Goal: Information Seeking & Learning: Check status

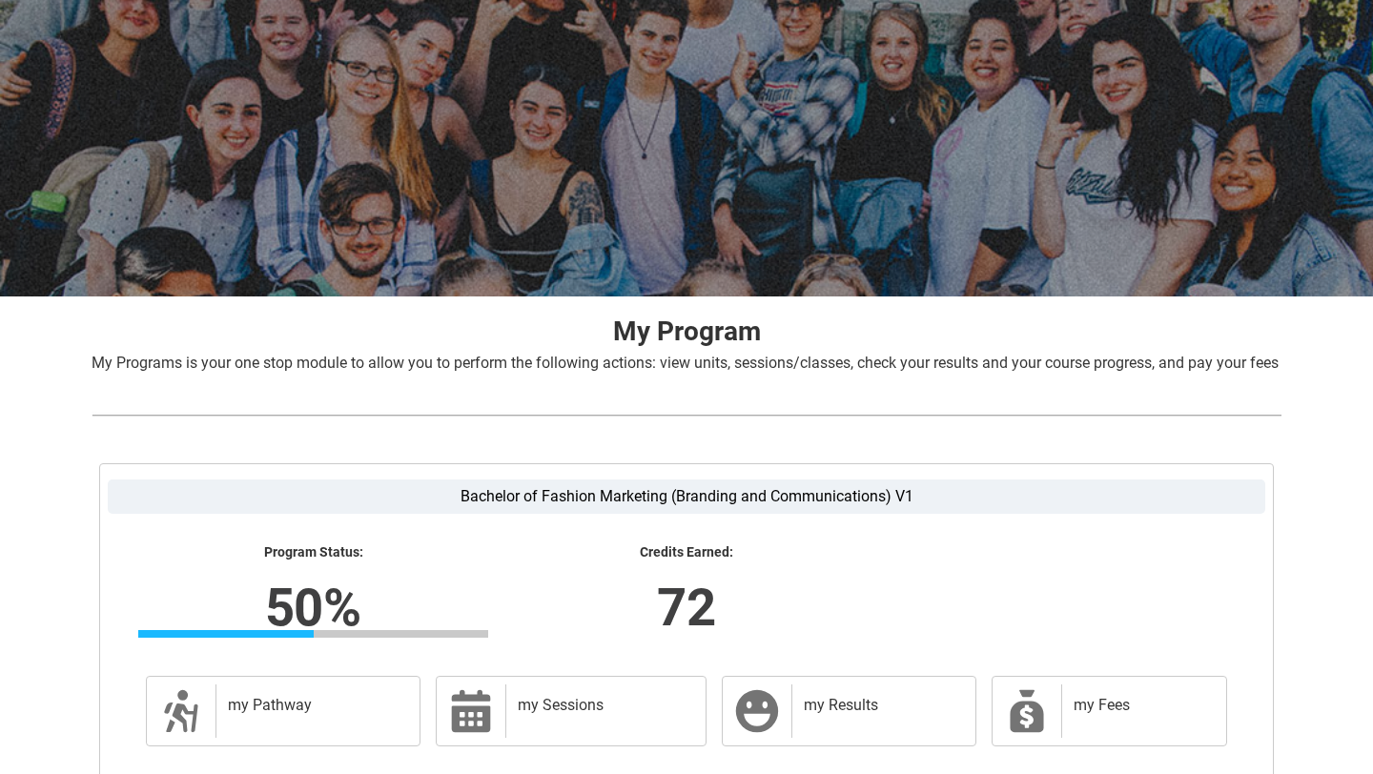
scroll to position [288, 0]
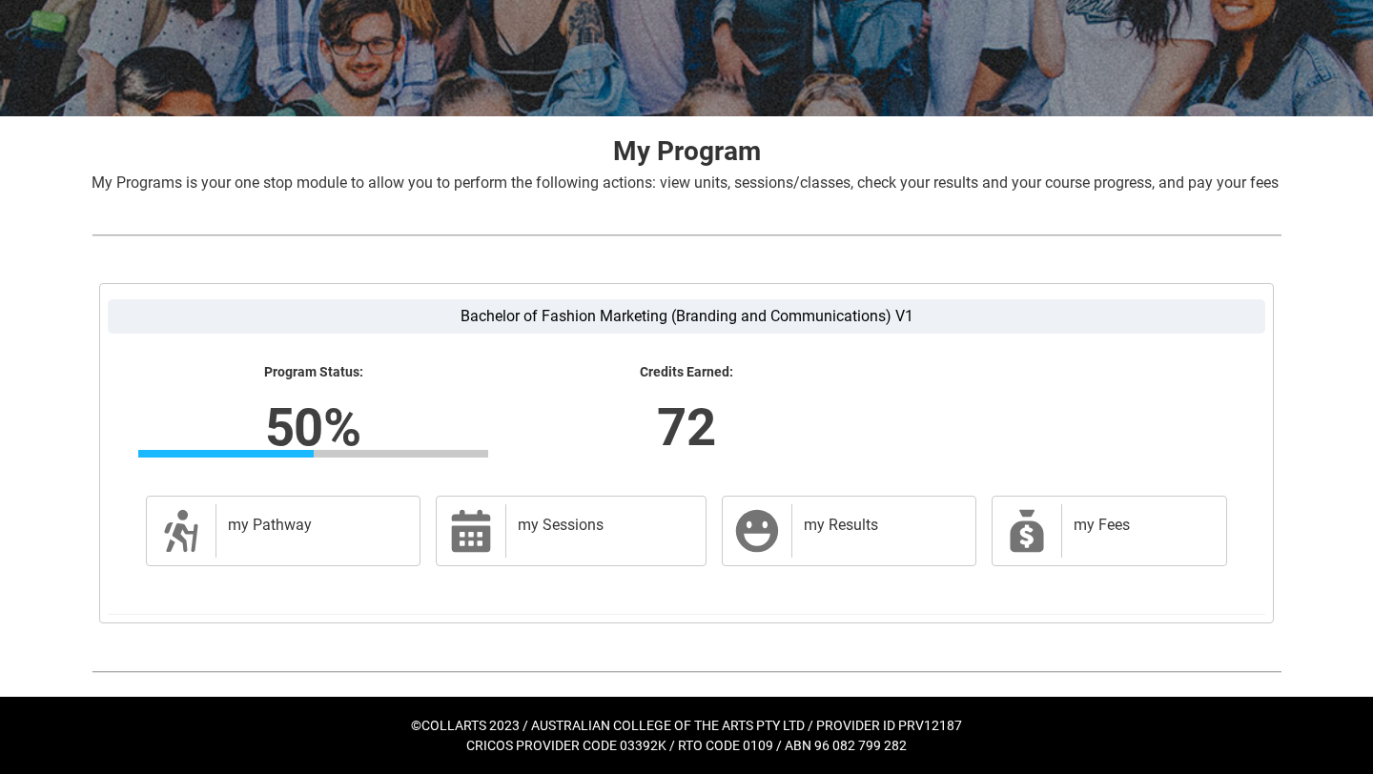
drag, startPoint x: 380, startPoint y: 179, endPoint x: 1019, endPoint y: 237, distance: 641.5
click at [1023, 237] on div "My Program My Programs is your one stop module to allow you to perform the foll…" at bounding box center [686, 406] width 1220 height 581
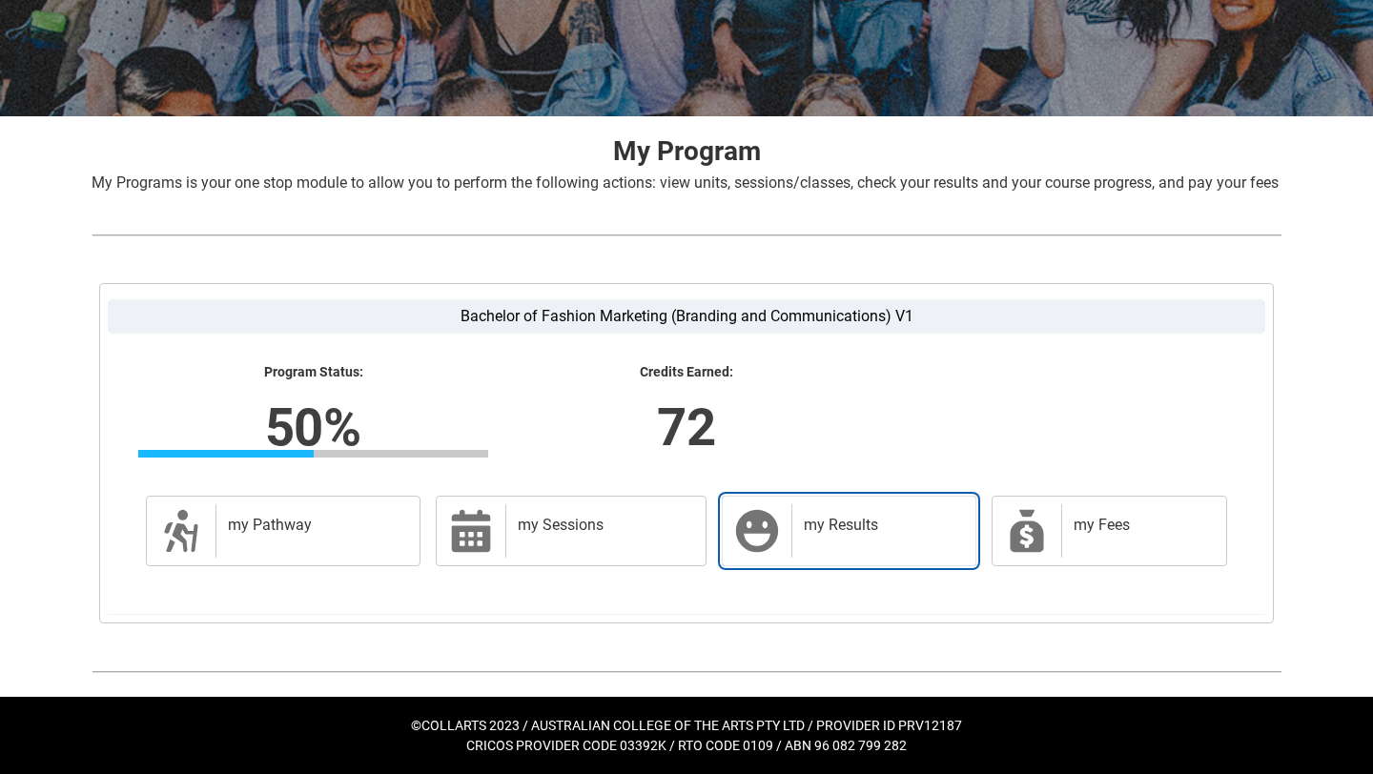
click at [874, 540] on div "my Results" at bounding box center [879, 530] width 176 height 53
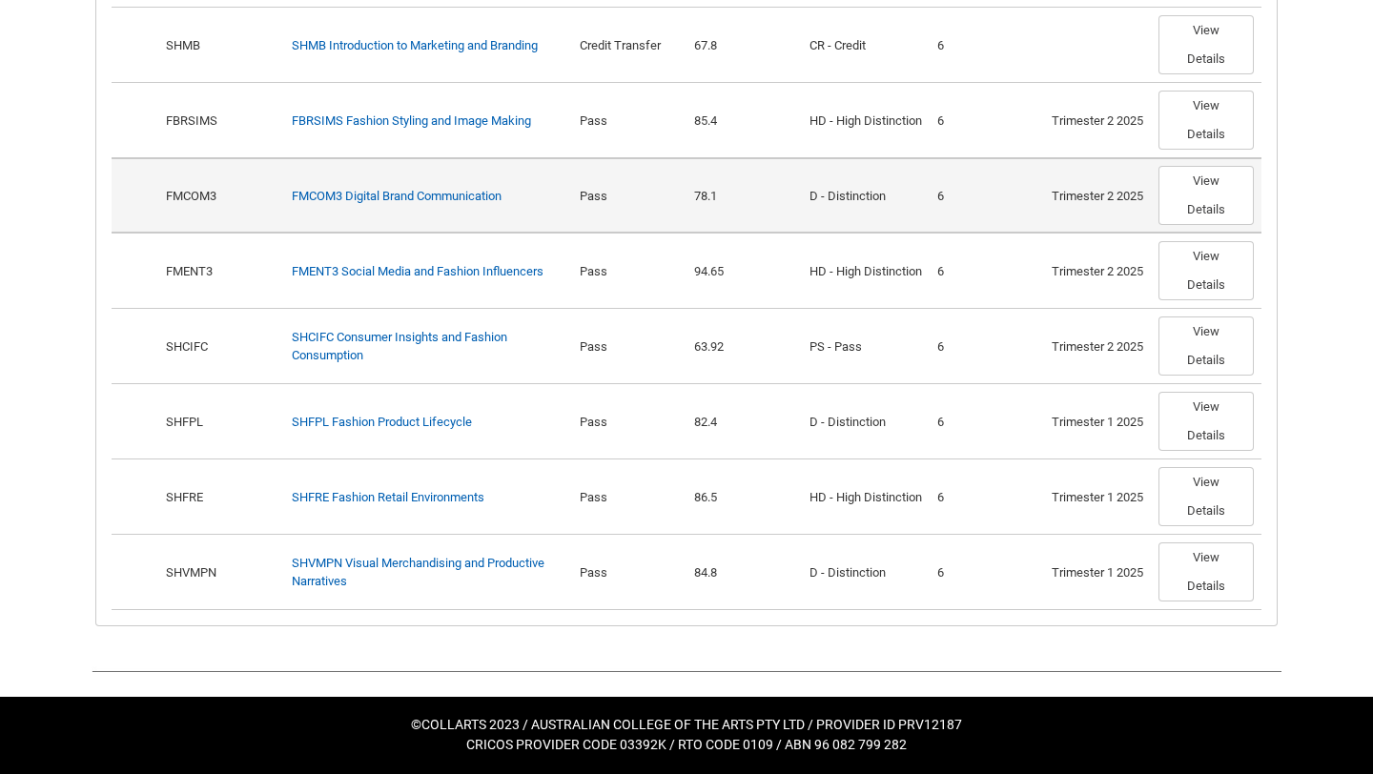
scroll to position [1015, 0]
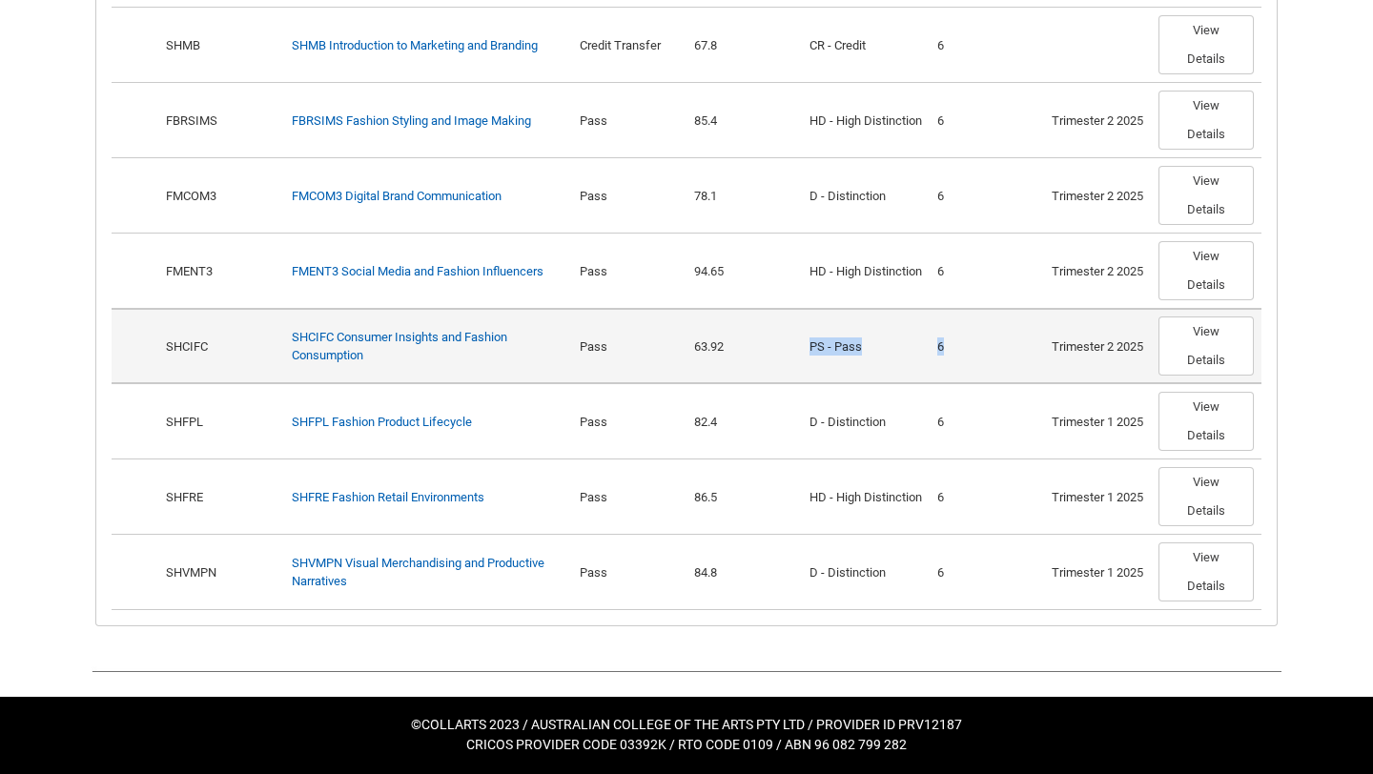
drag, startPoint x: 796, startPoint y: 363, endPoint x: 1045, endPoint y: 367, distance: 248.9
click at [1045, 367] on tr "Show Options SHCIFC Required SHCIFC Consumer Insights and Fashion Consumption P…" at bounding box center [687, 345] width 1150 height 75
click at [1013, 378] on td "6" at bounding box center [987, 345] width 115 height 75
click at [1212, 359] on button "View Details" at bounding box center [1205, 346] width 95 height 59
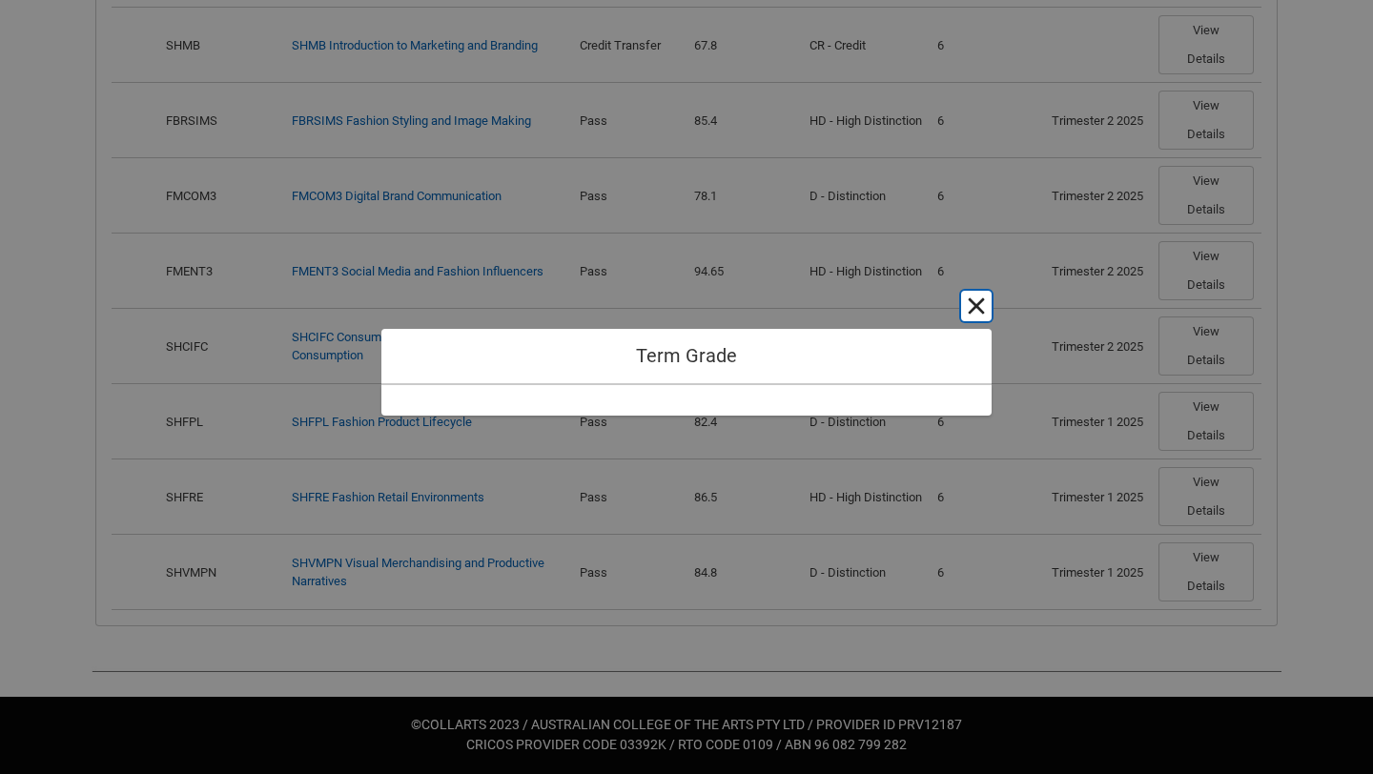
click at [968, 300] on button "Cancel and close" at bounding box center [976, 306] width 31 height 31
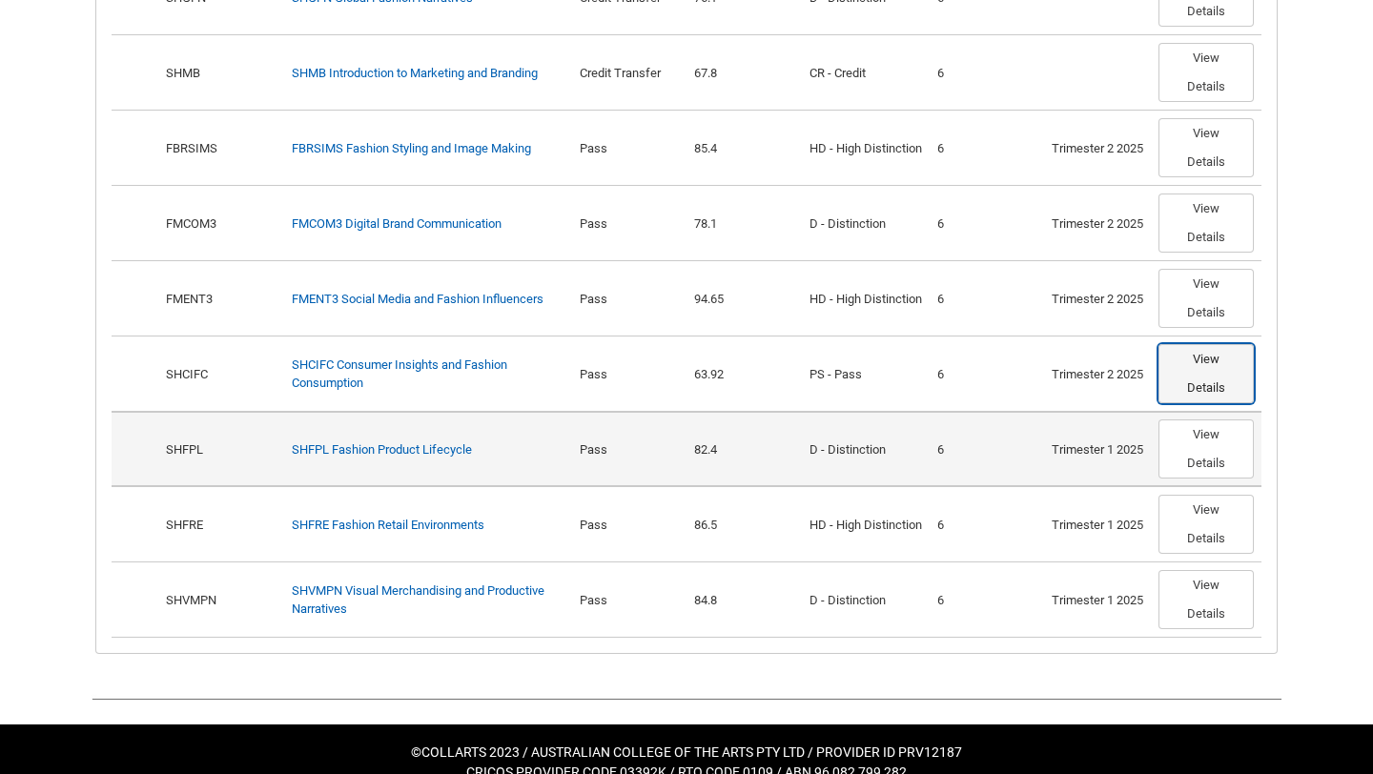
scroll to position [987, 0]
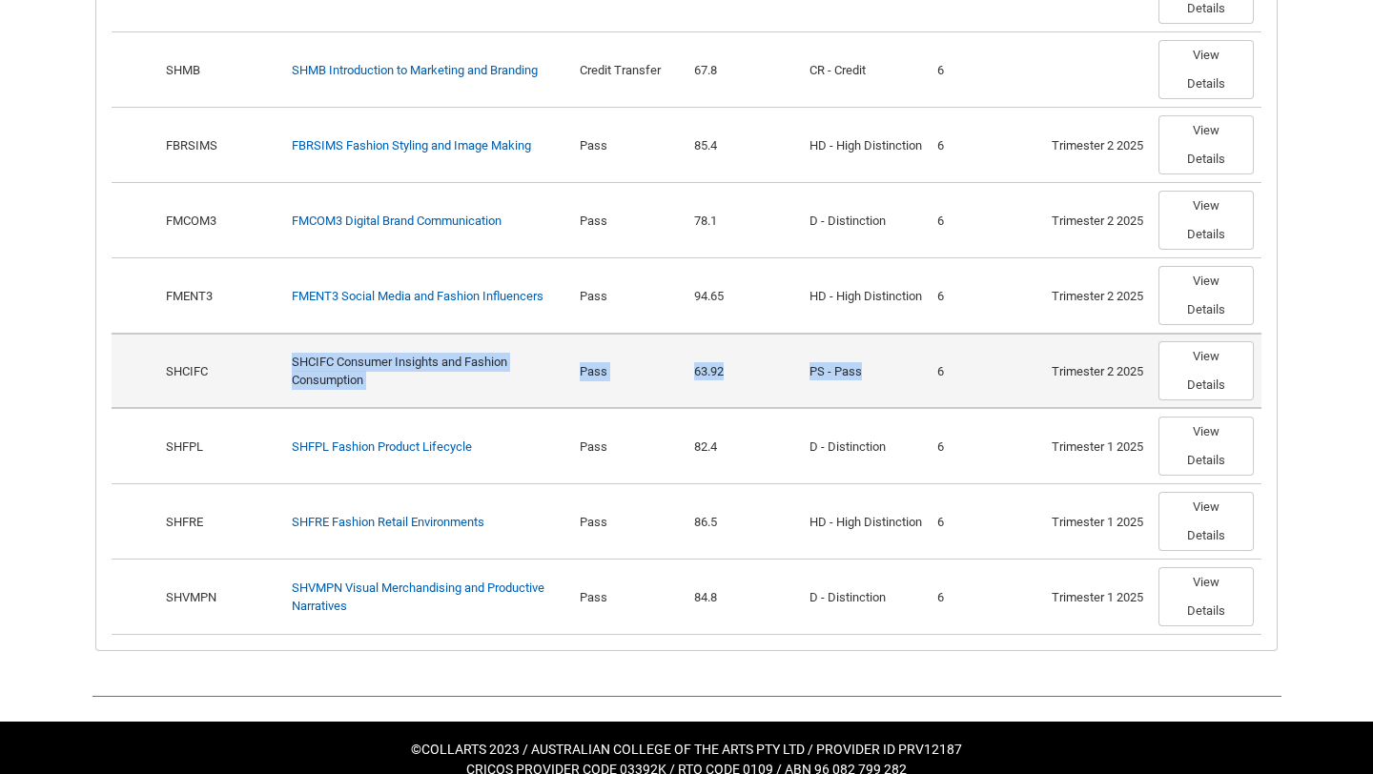
drag, startPoint x: 970, startPoint y: 366, endPoint x: 313, endPoint y: 364, distance: 657.0
click at [313, 364] on tr "Show Options SHCIFC Required SHCIFC Consumer Insights and Fashion Consumption P…" at bounding box center [687, 370] width 1150 height 75
click at [909, 382] on td "PS - Pass" at bounding box center [866, 370] width 128 height 75
drag, startPoint x: 975, startPoint y: 408, endPoint x: 873, endPoint y: 375, distance: 107.3
click at [873, 375] on tr "Show Options SHCIFC Required SHCIFC Consumer Insights and Fashion Consumption P…" at bounding box center [687, 370] width 1150 height 75
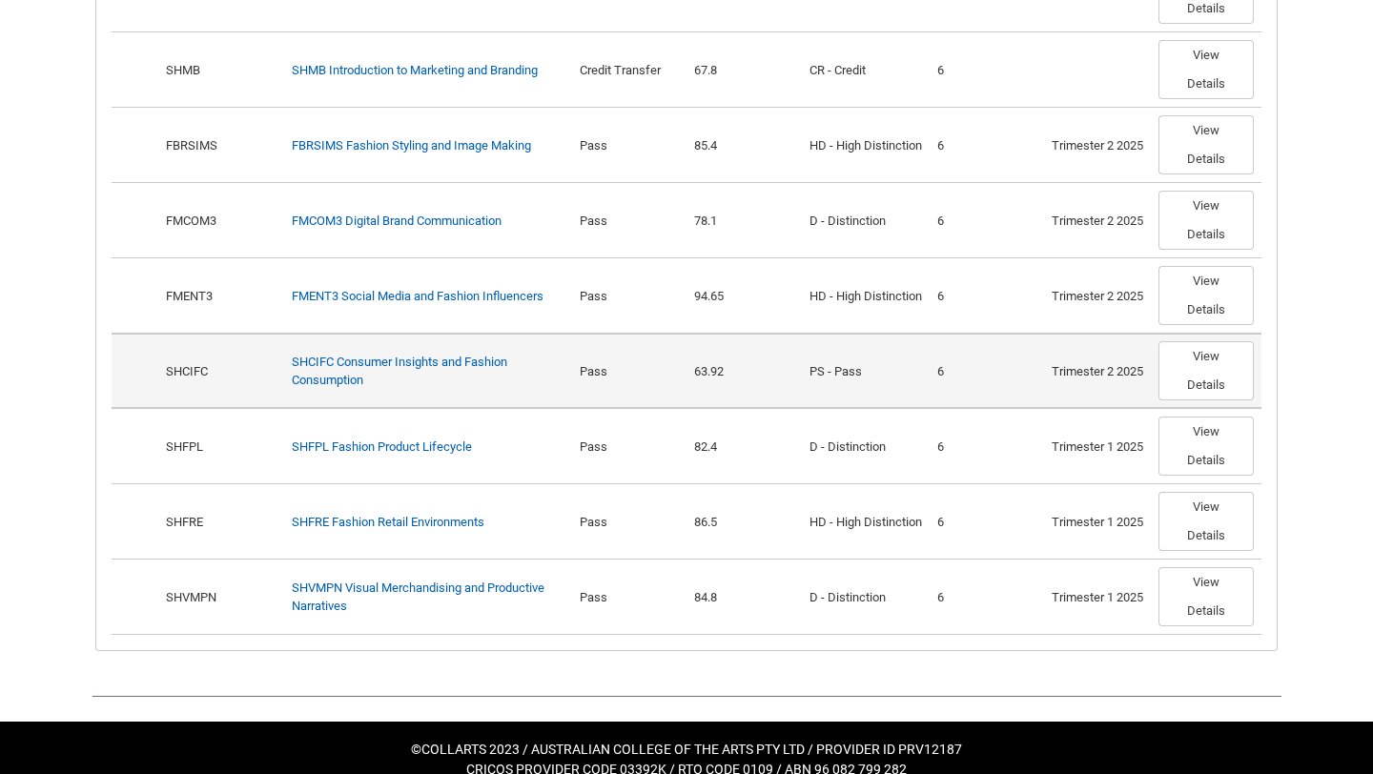
click at [982, 381] on div "6" at bounding box center [987, 371] width 100 height 19
drag, startPoint x: 955, startPoint y: 389, endPoint x: 694, endPoint y: 389, distance: 261.3
click at [694, 389] on tr "Show Options SHCIFC Required SHCIFC Consumer Insights and Fashion Consumption P…" at bounding box center [687, 370] width 1150 height 75
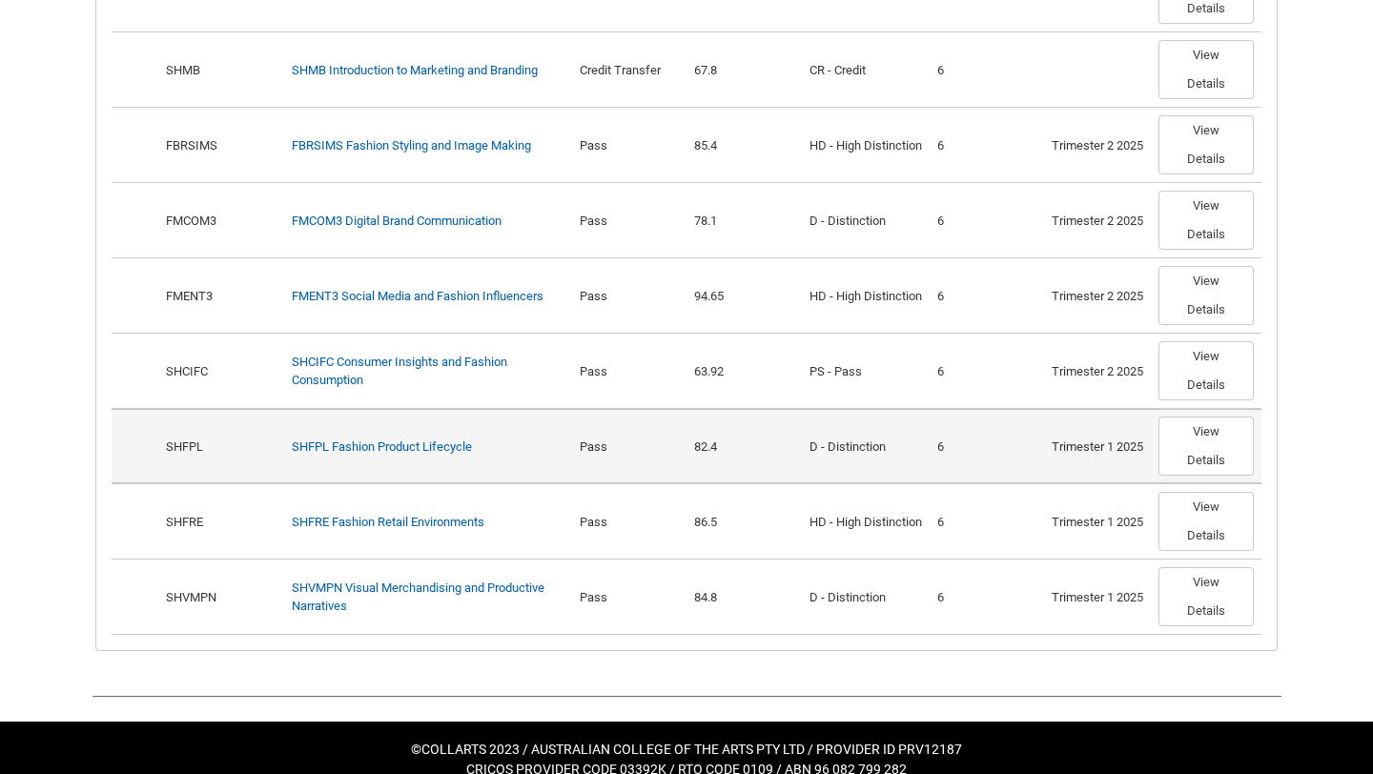
click at [899, 483] on td "D - Distinction" at bounding box center [866, 445] width 128 height 75
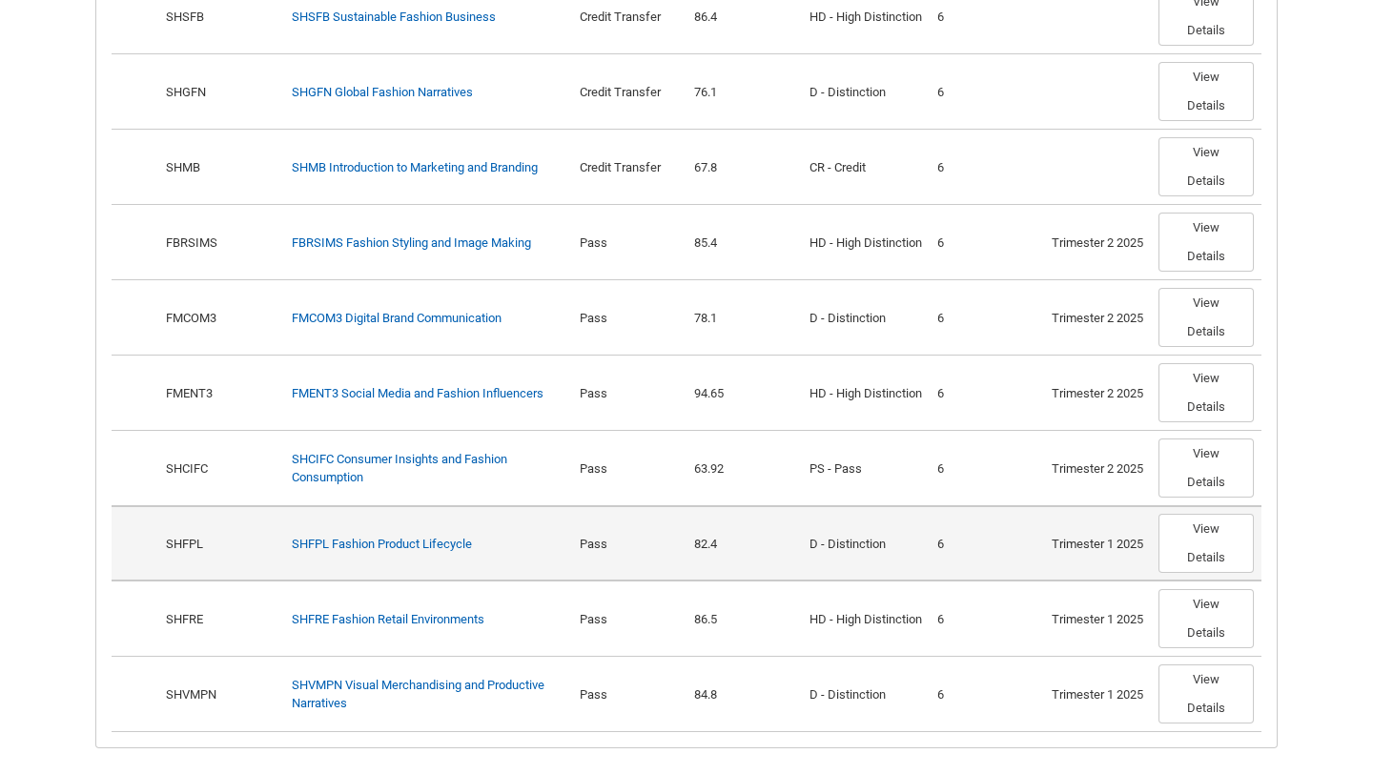
scroll to position [893, 0]
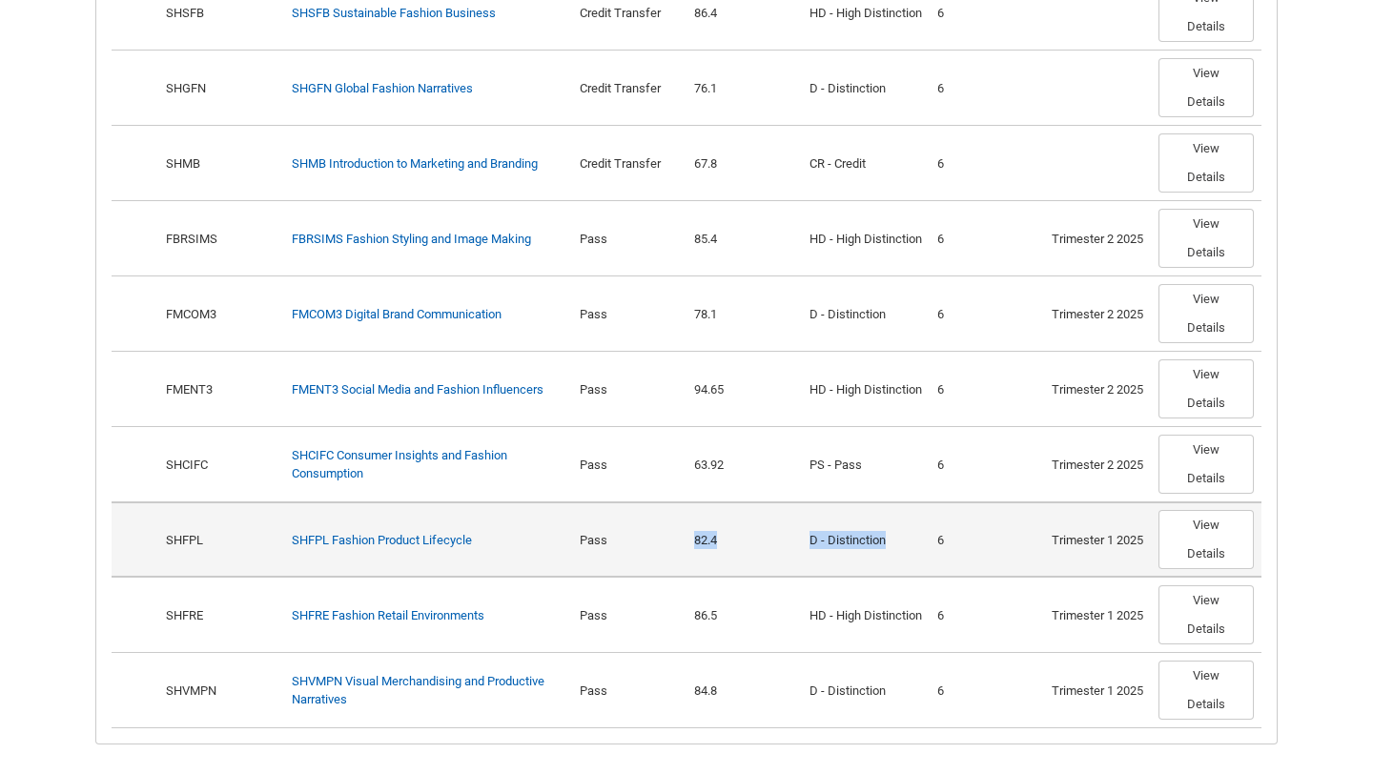
drag, startPoint x: 896, startPoint y: 567, endPoint x: 658, endPoint y: 575, distance: 238.5
click at [658, 575] on tr "Show Options SHFPL Required SHFPL Fashion Product Lifecycle Pass 82.4 D - Disti…" at bounding box center [687, 539] width 1150 height 75
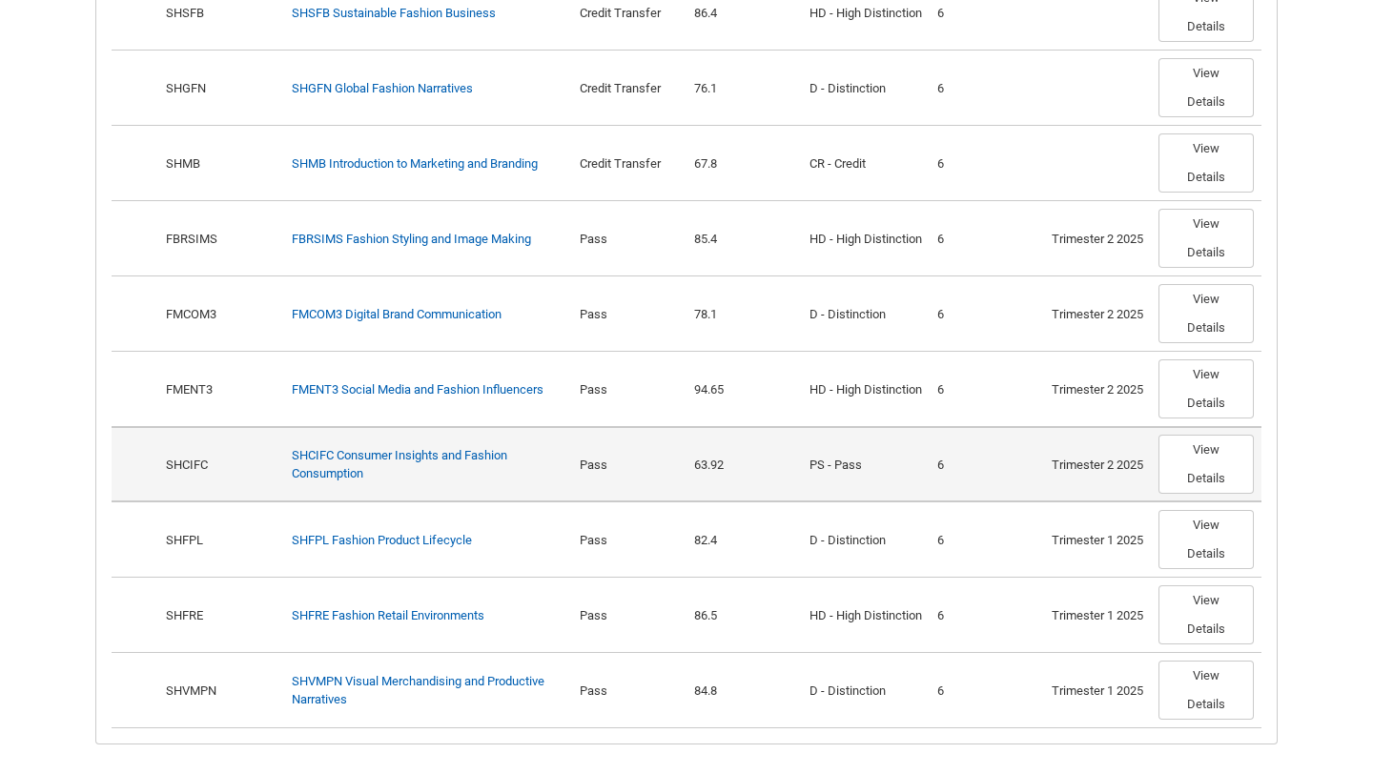
click at [863, 498] on td "PS - Pass" at bounding box center [866, 463] width 128 height 75
drag, startPoint x: 861, startPoint y: 475, endPoint x: 588, endPoint y: 469, distance: 272.8
click at [588, 469] on tr "Show Options SHCIFC Required SHCIFC Consumer Insights and Fashion Consumption P…" at bounding box center [687, 463] width 1150 height 75
click at [886, 475] on div "PS - Pass" at bounding box center [866, 465] width 113 height 19
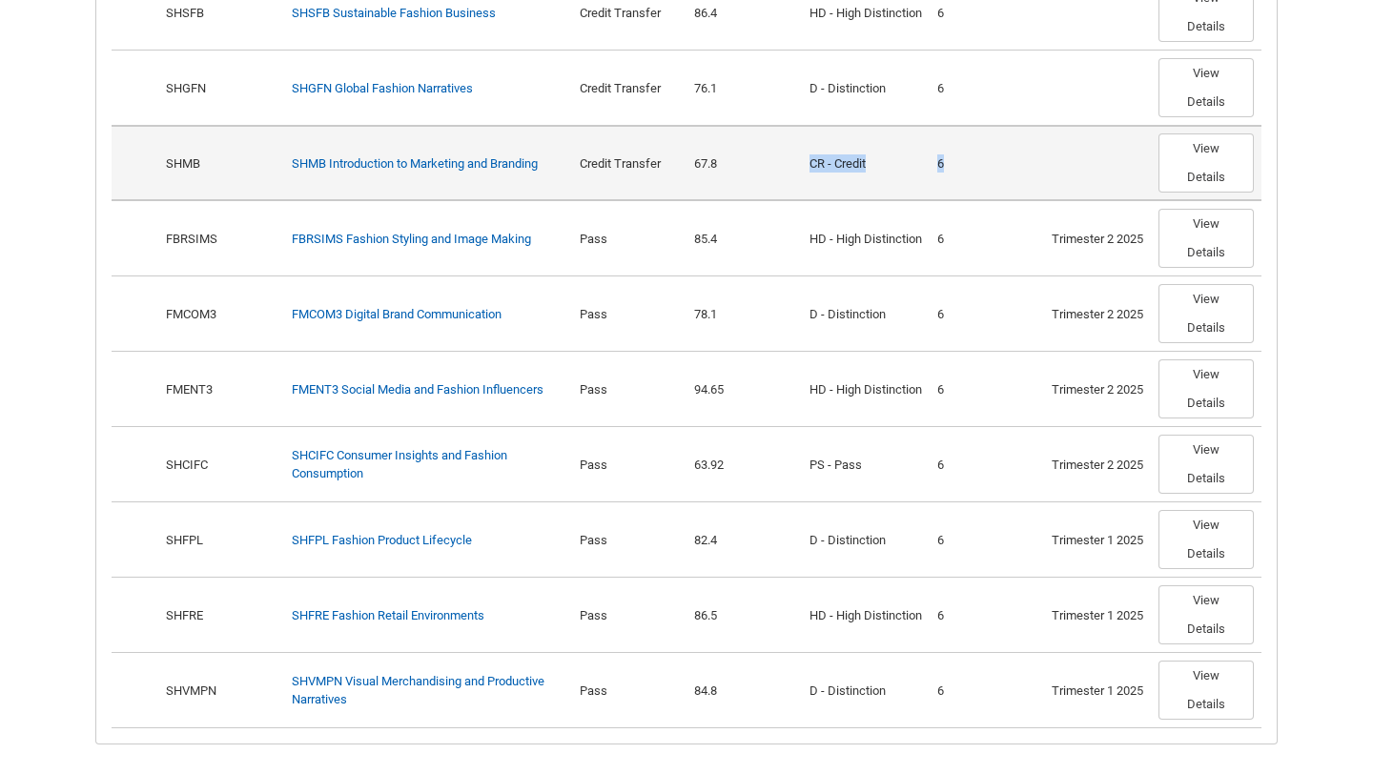
drag, startPoint x: 798, startPoint y: 181, endPoint x: 958, endPoint y: 181, distance: 160.2
click at [958, 181] on tr "Show Options SHMB Required SHMB Introduction to Marketing and Branding Credit T…" at bounding box center [687, 162] width 1150 height 75
click at [651, 174] on div "Credit Transfer" at bounding box center [630, 163] width 100 height 19
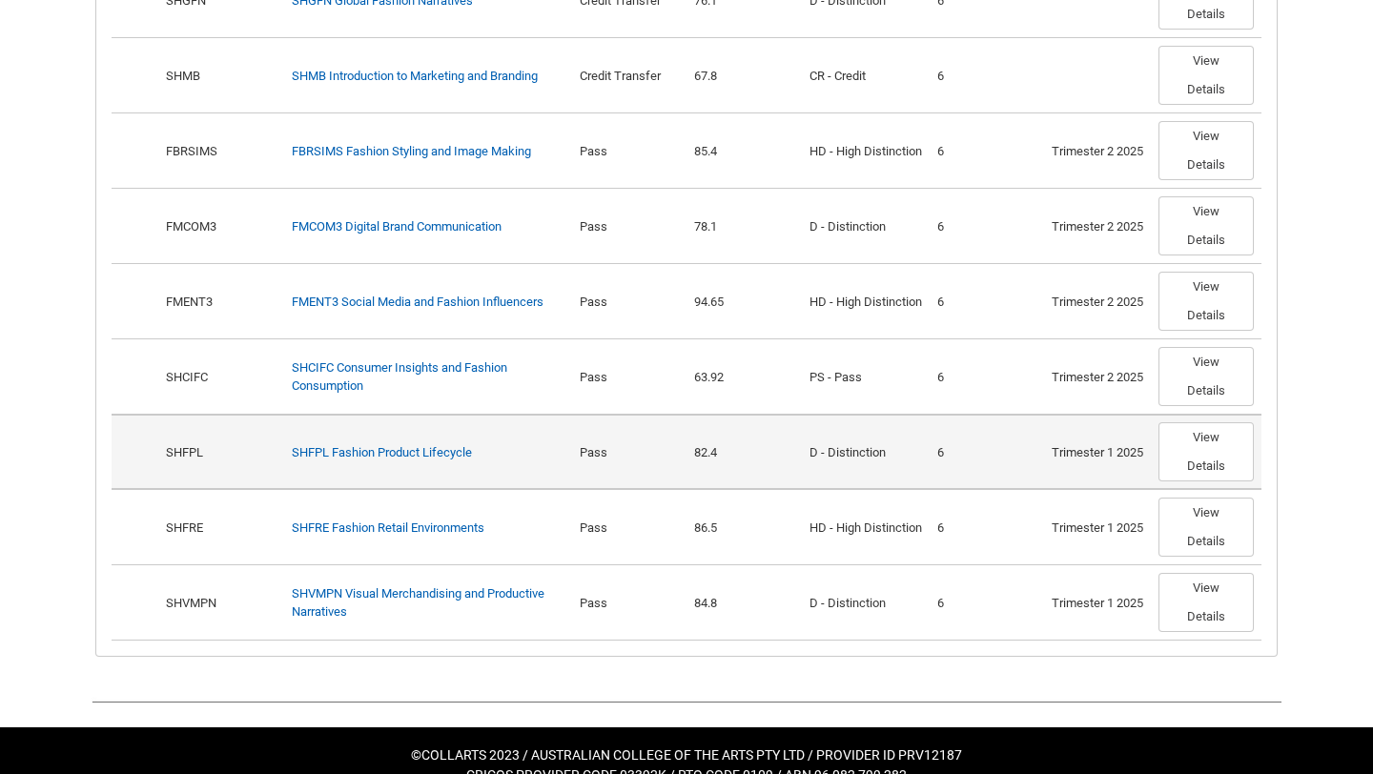
scroll to position [983, 0]
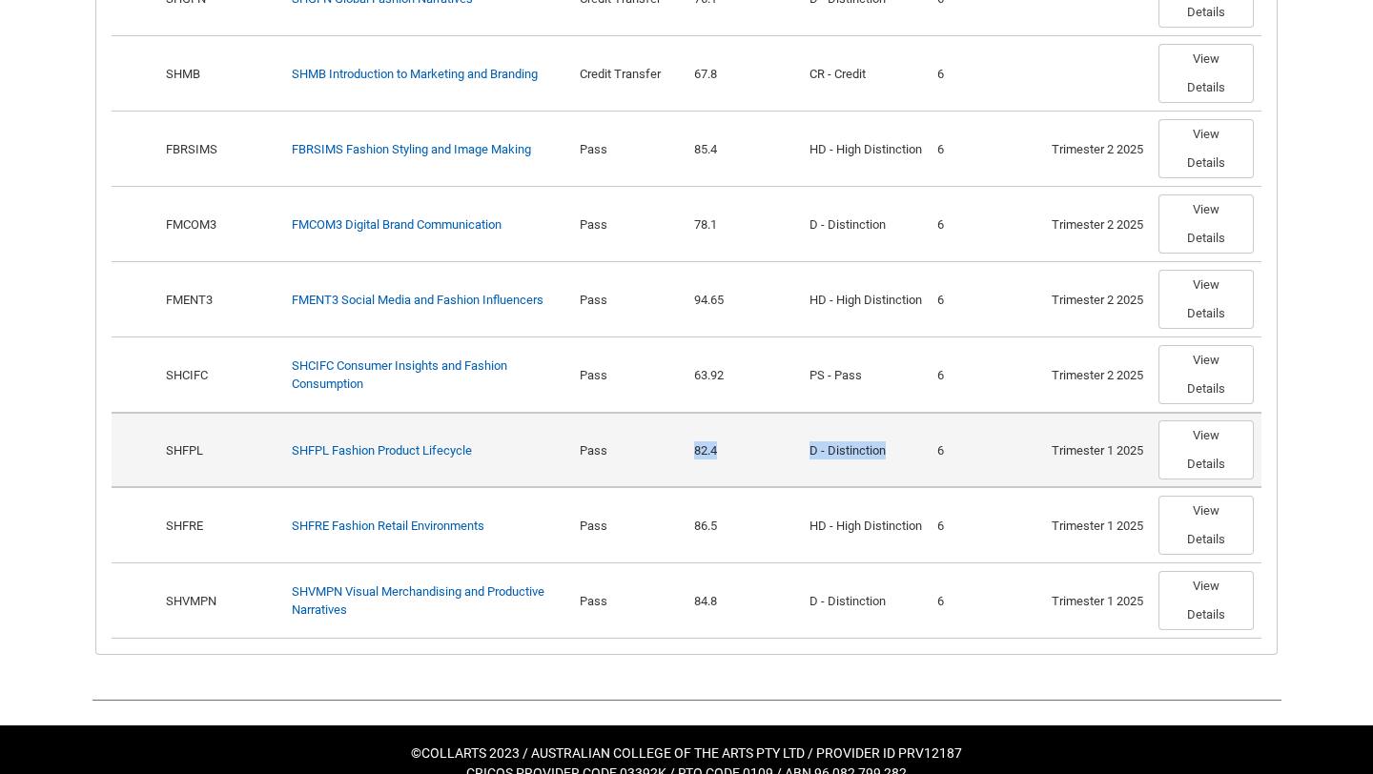
drag, startPoint x: 916, startPoint y: 471, endPoint x: 660, endPoint y: 470, distance: 256.5
click at [660, 470] on tr "Show Options SHFPL Required SHFPL Fashion Product Lifecycle Pass 82.4 D - Disti…" at bounding box center [687, 449] width 1150 height 75
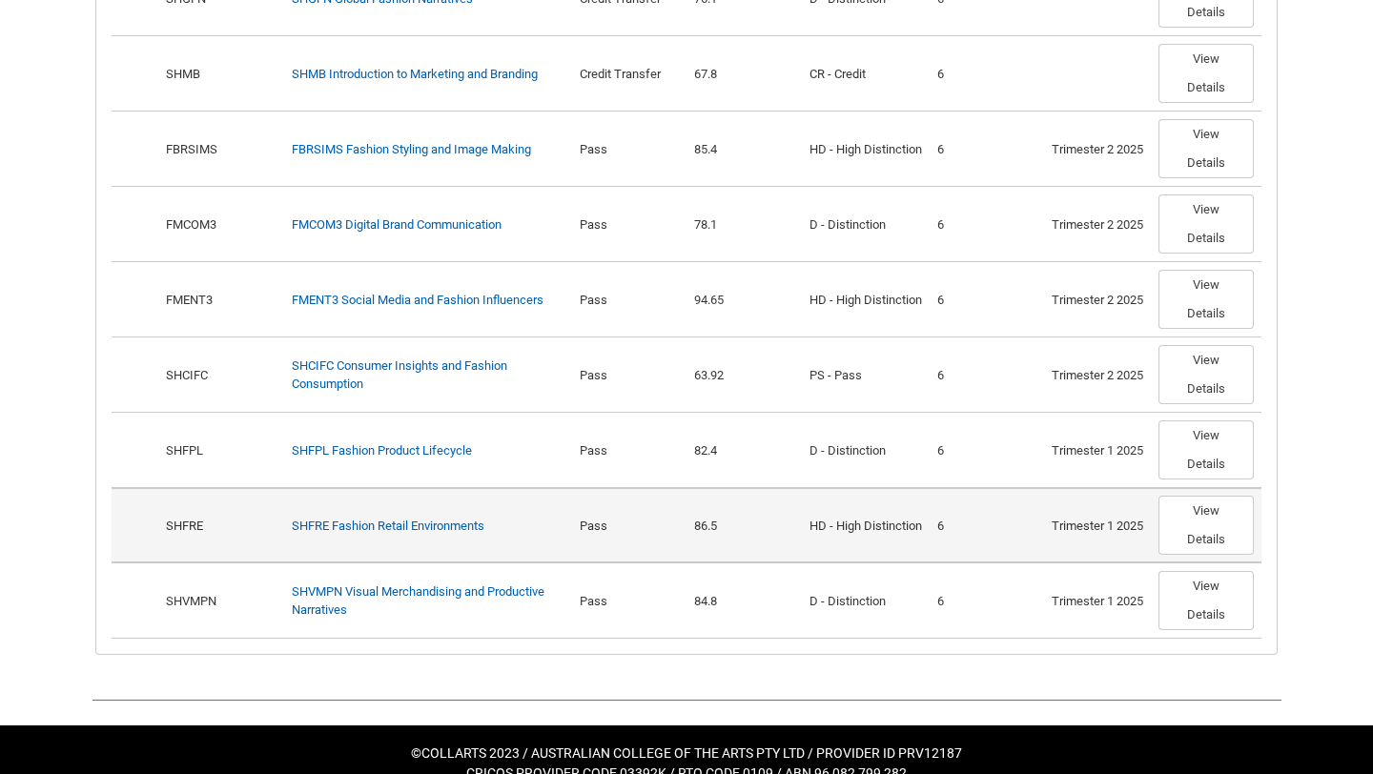
click at [757, 563] on td "86.5" at bounding box center [744, 524] width 115 height 75
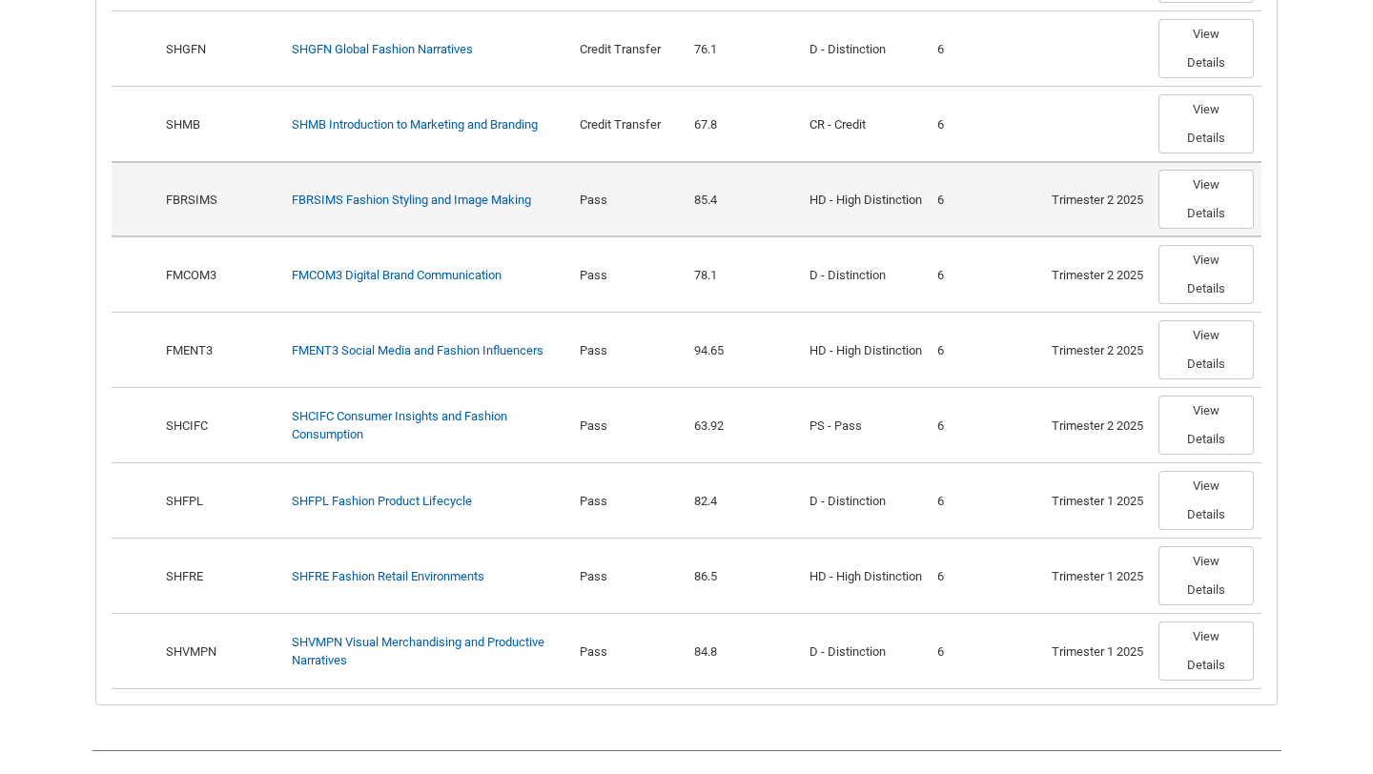
scroll to position [1006, 0]
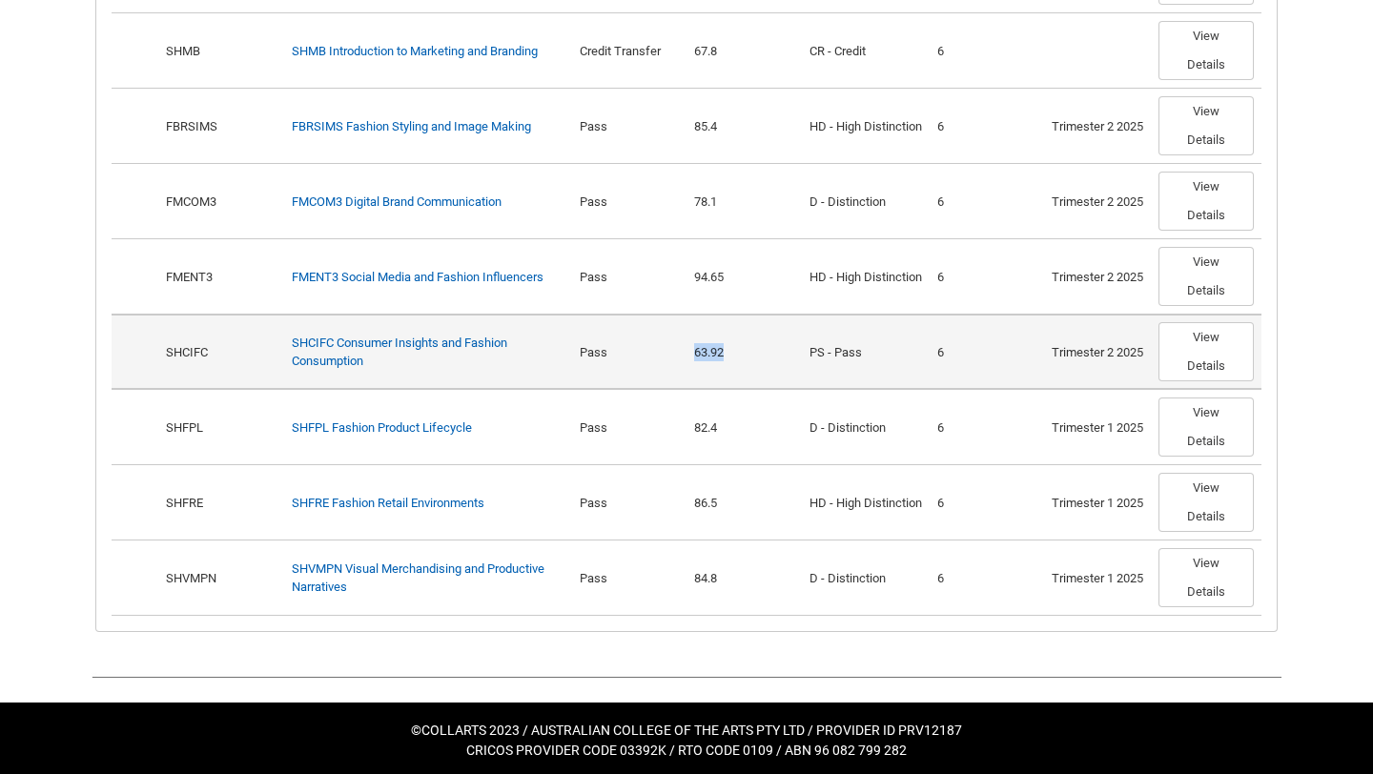
drag, startPoint x: 732, startPoint y: 373, endPoint x: 646, endPoint y: 373, distance: 86.8
click at [646, 373] on tr "Show Options SHCIFC Required SHCIFC Consumer Insights and Fashion Consumption P…" at bounding box center [687, 351] width 1150 height 75
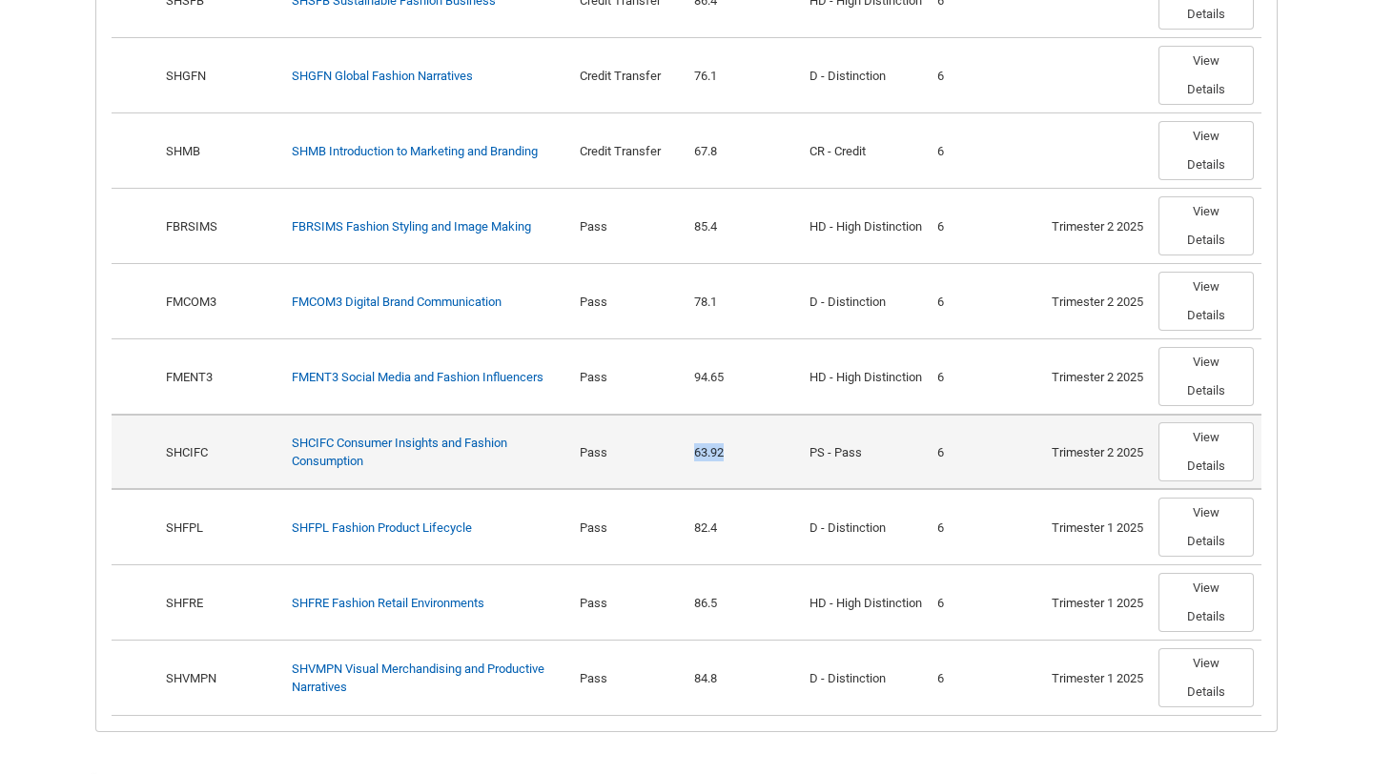
scroll to position [901, 0]
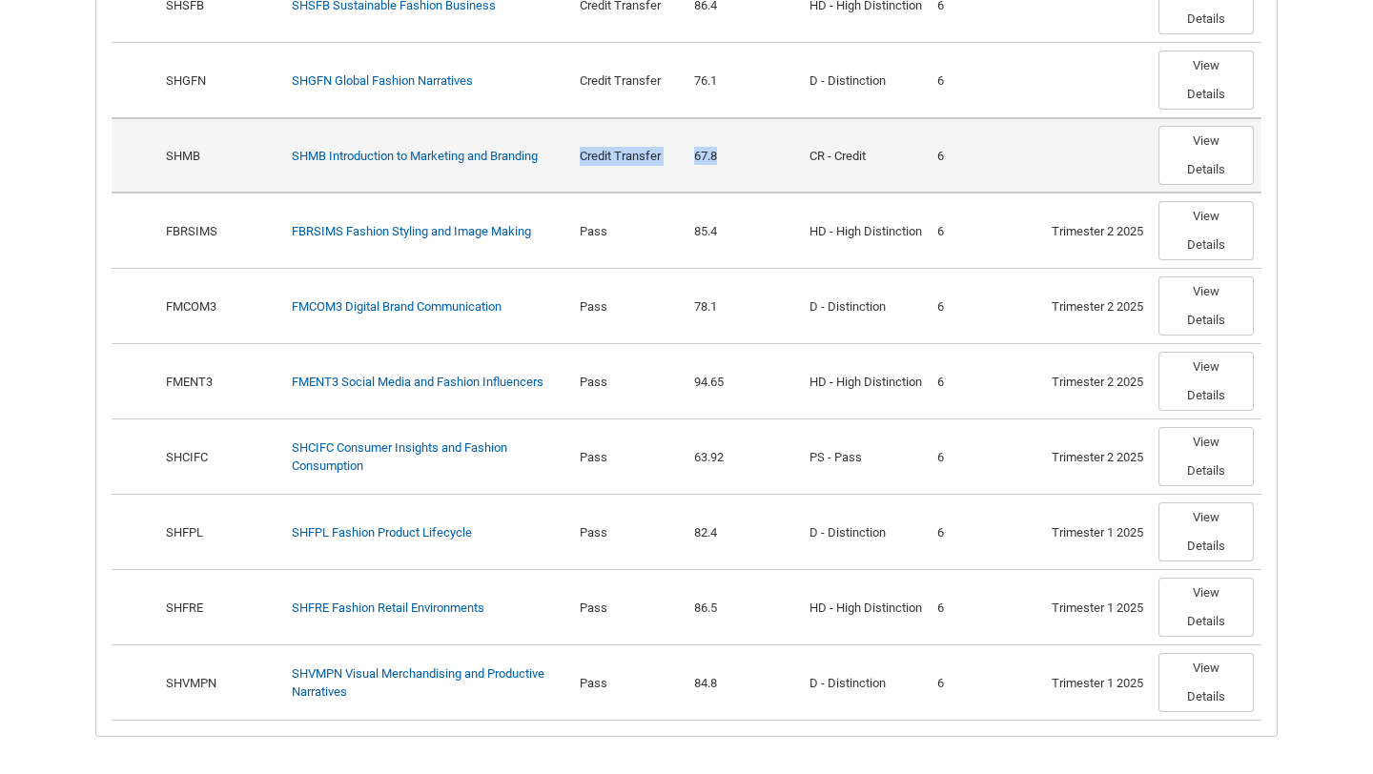
drag, startPoint x: 738, startPoint y: 181, endPoint x: 561, endPoint y: 180, distance: 177.4
click at [561, 180] on tr "Show Options SHMB Required SHMB Introduction to Marketing and Branding Credit T…" at bounding box center [687, 154] width 1150 height 75
click at [633, 166] on div "Credit Transfer" at bounding box center [630, 156] width 100 height 19
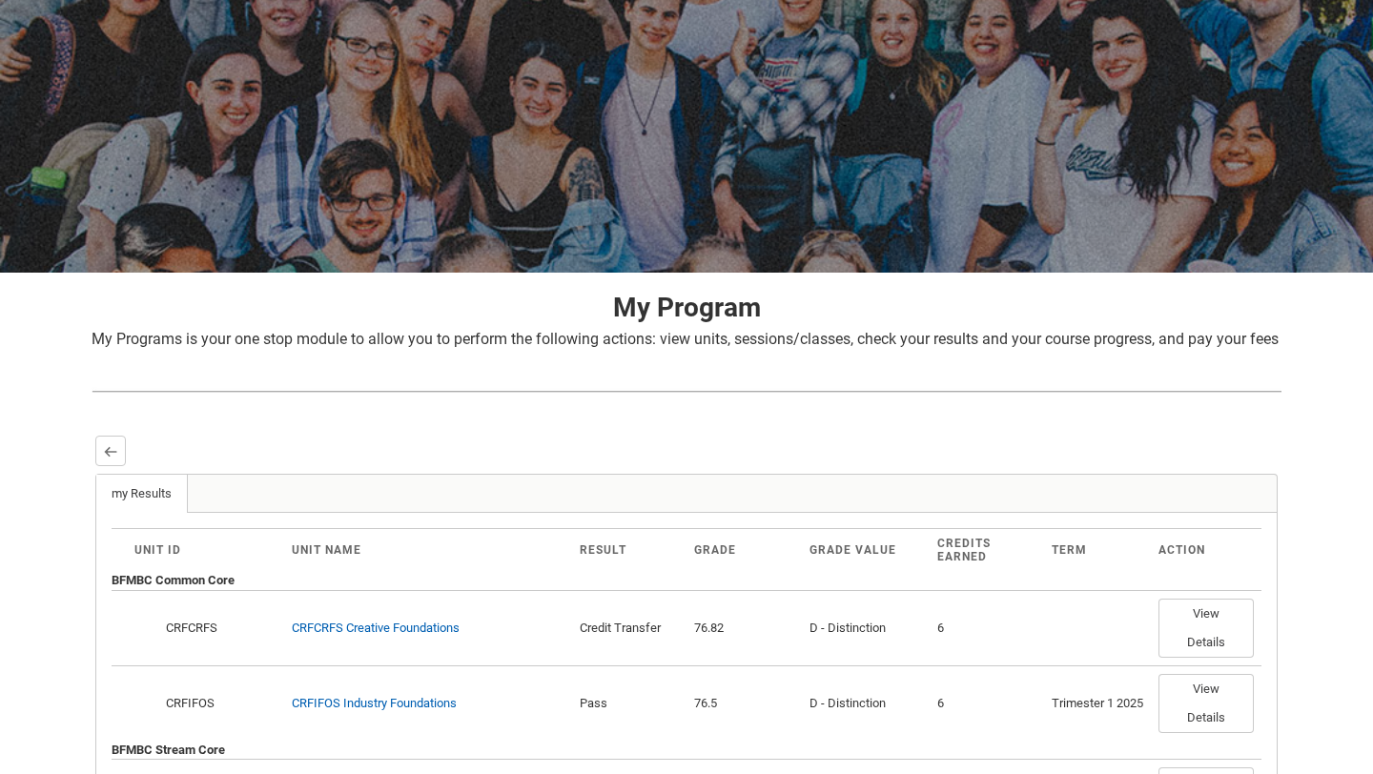
scroll to position [0, 0]
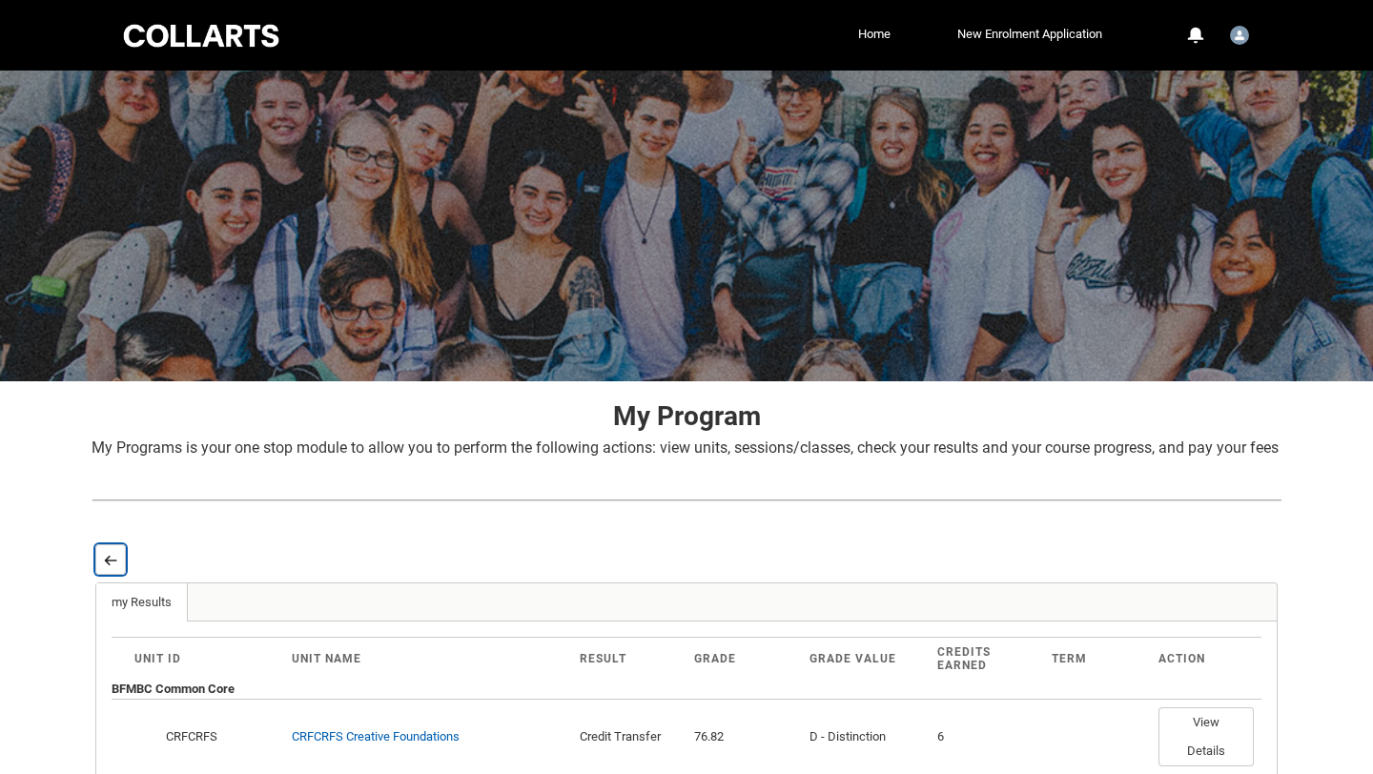
click at [118, 574] on button "Back" at bounding box center [110, 559] width 31 height 31
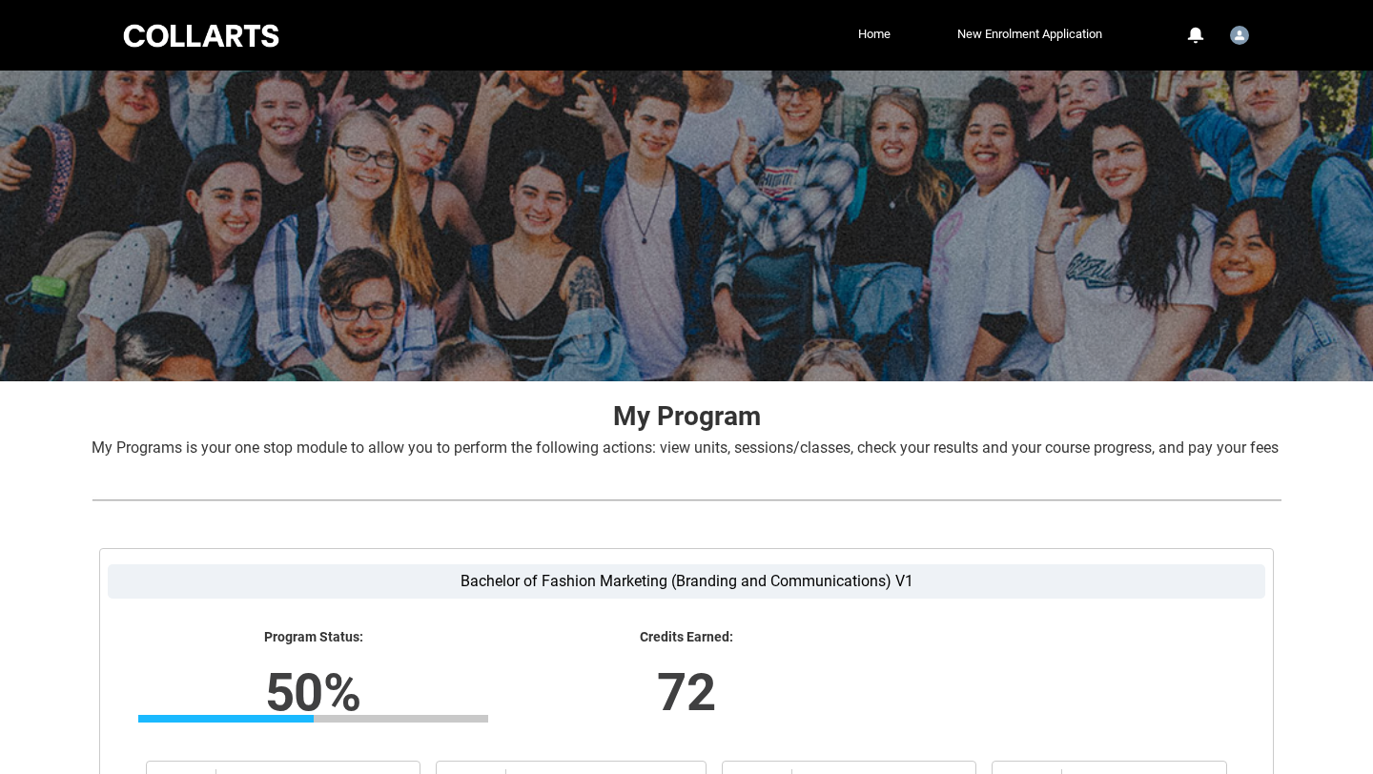
scroll to position [288, 0]
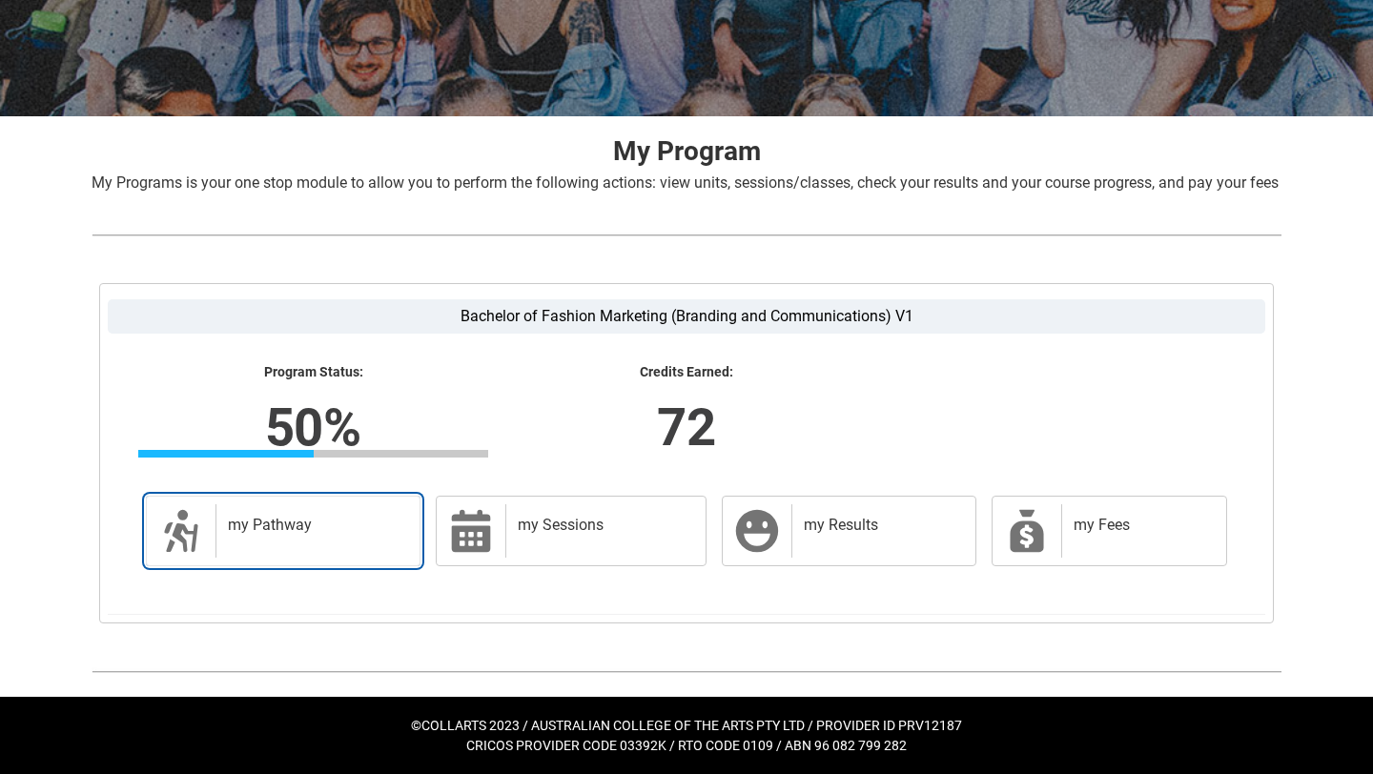
click at [276, 530] on h2 "my Pathway" at bounding box center [314, 525] width 173 height 19
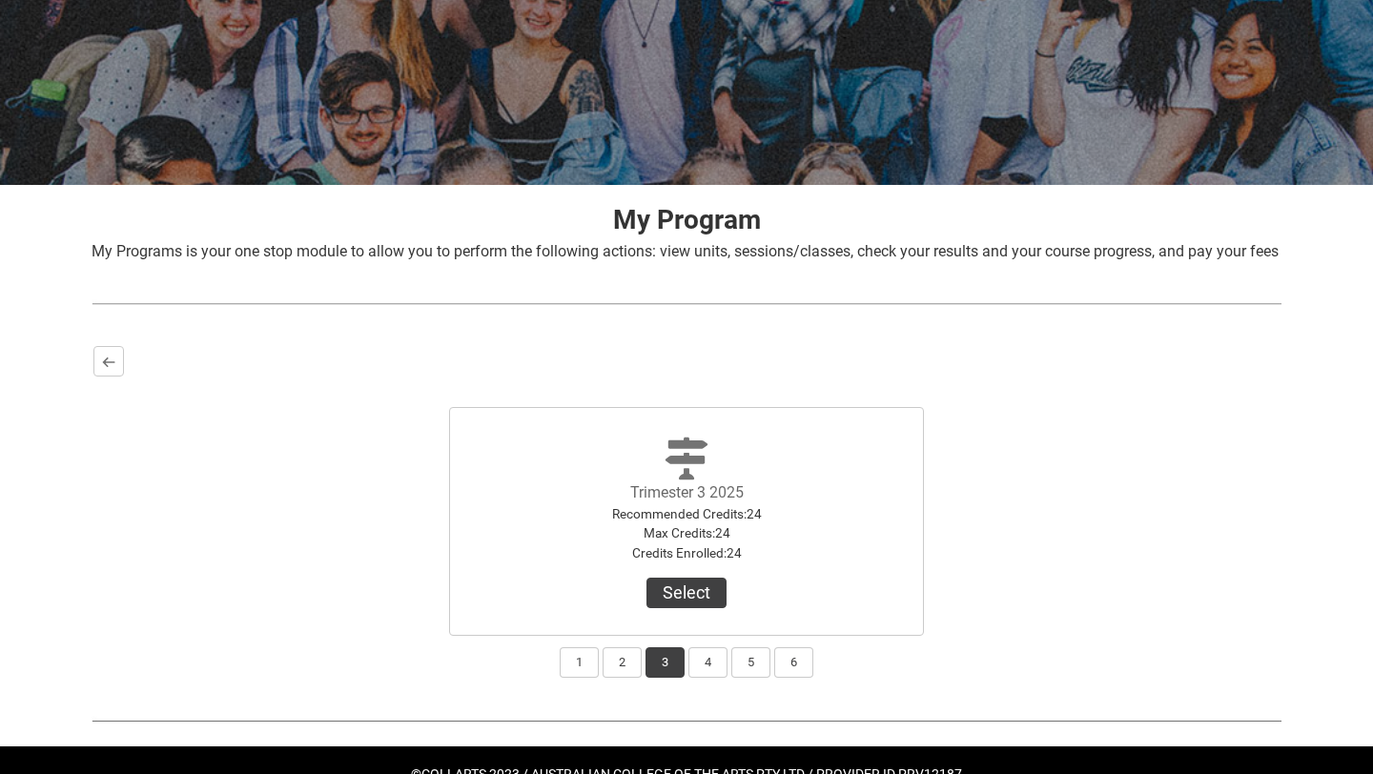
scroll to position [268, 0]
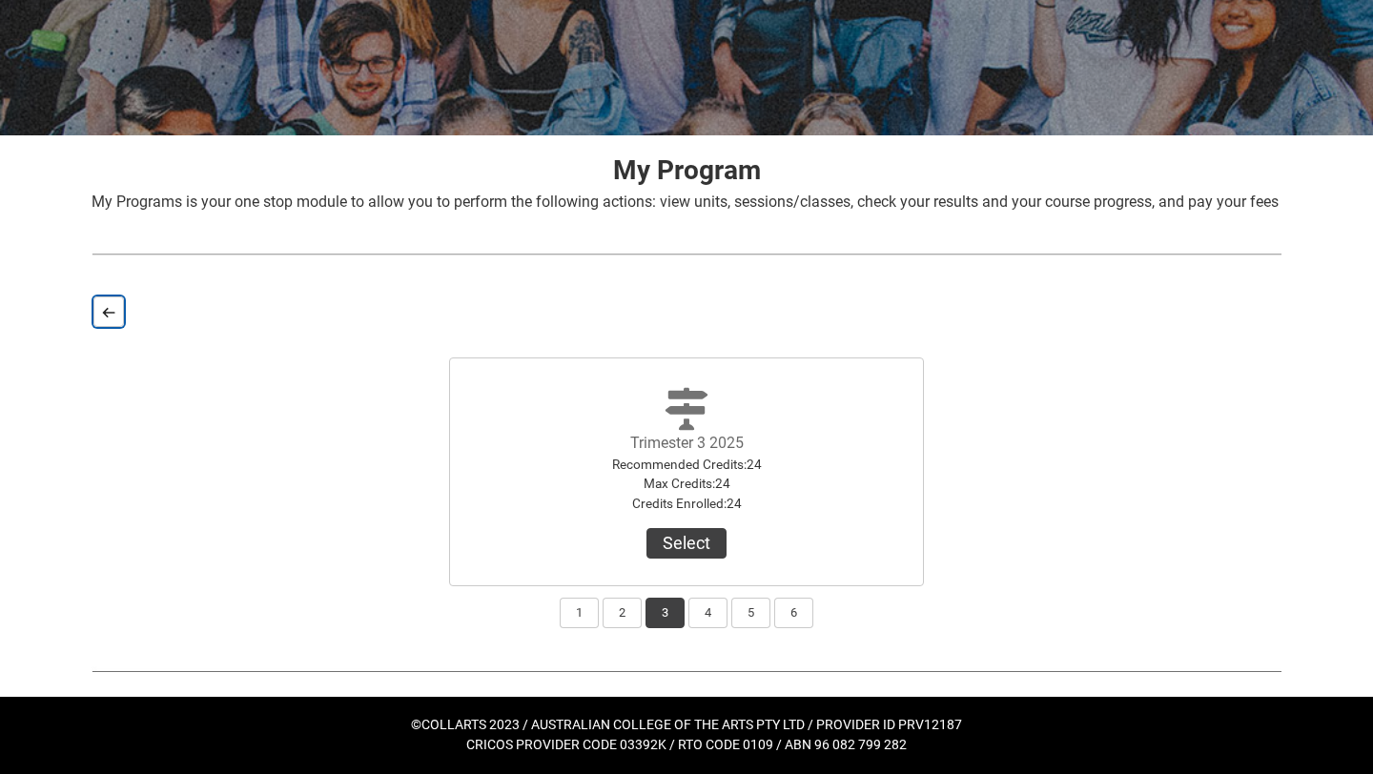
click at [102, 304] on button "Back" at bounding box center [108, 312] width 31 height 31
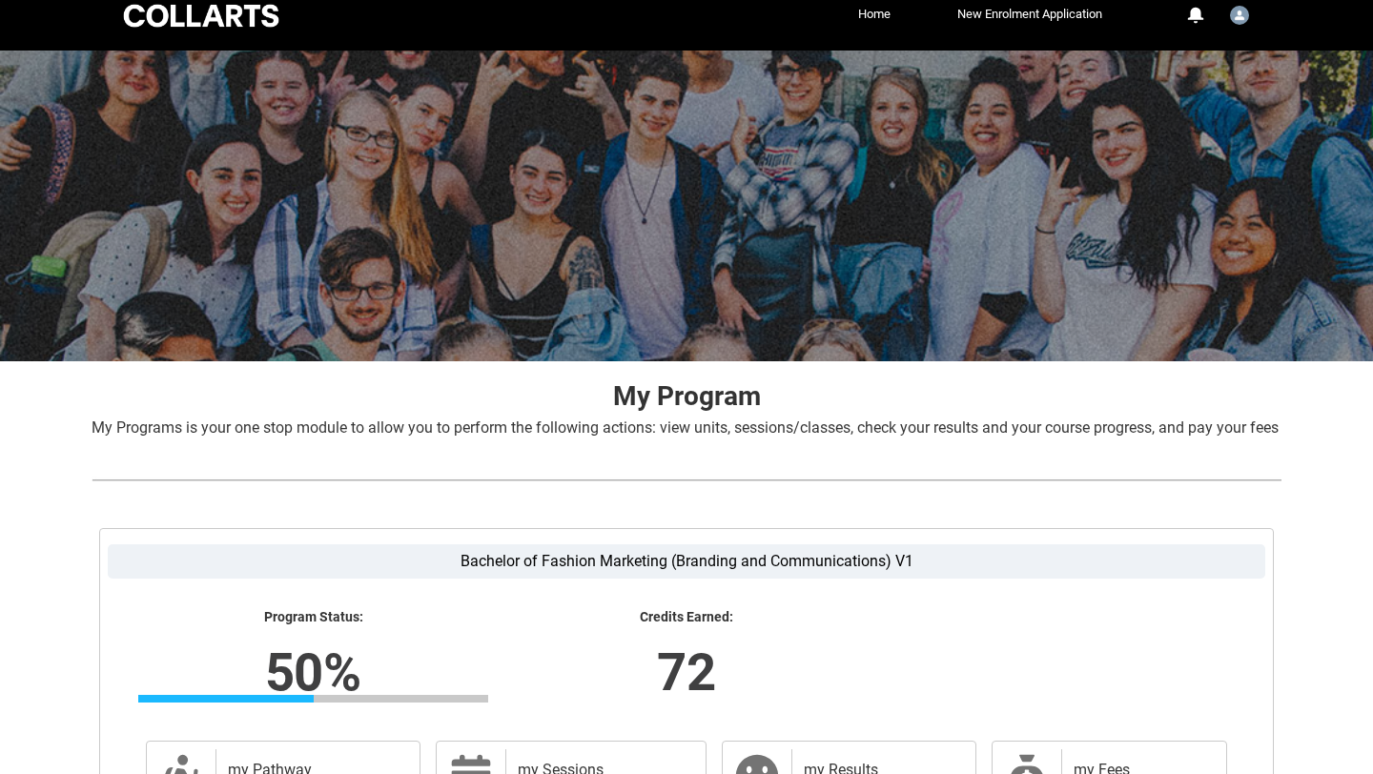
scroll to position [0, 0]
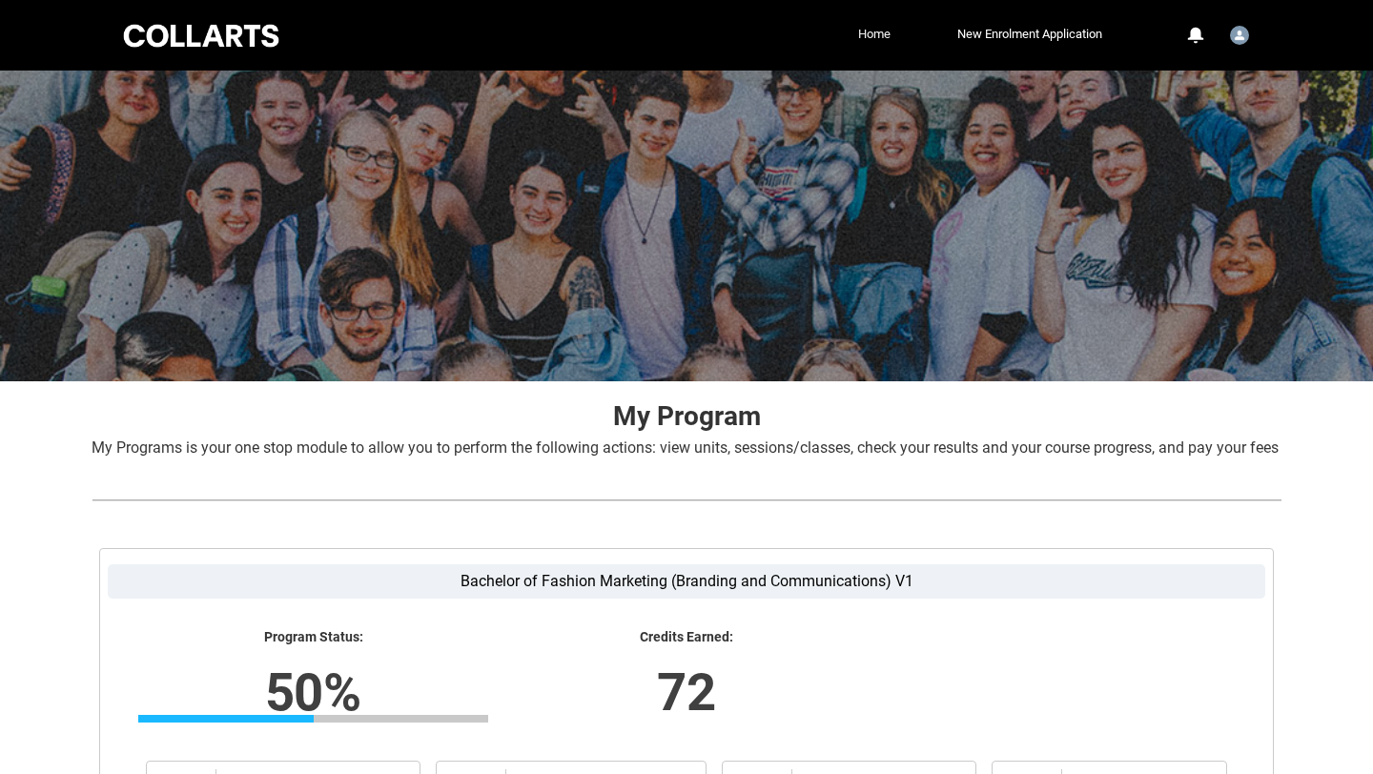
click at [865, 40] on link "Home" at bounding box center [874, 34] width 42 height 29
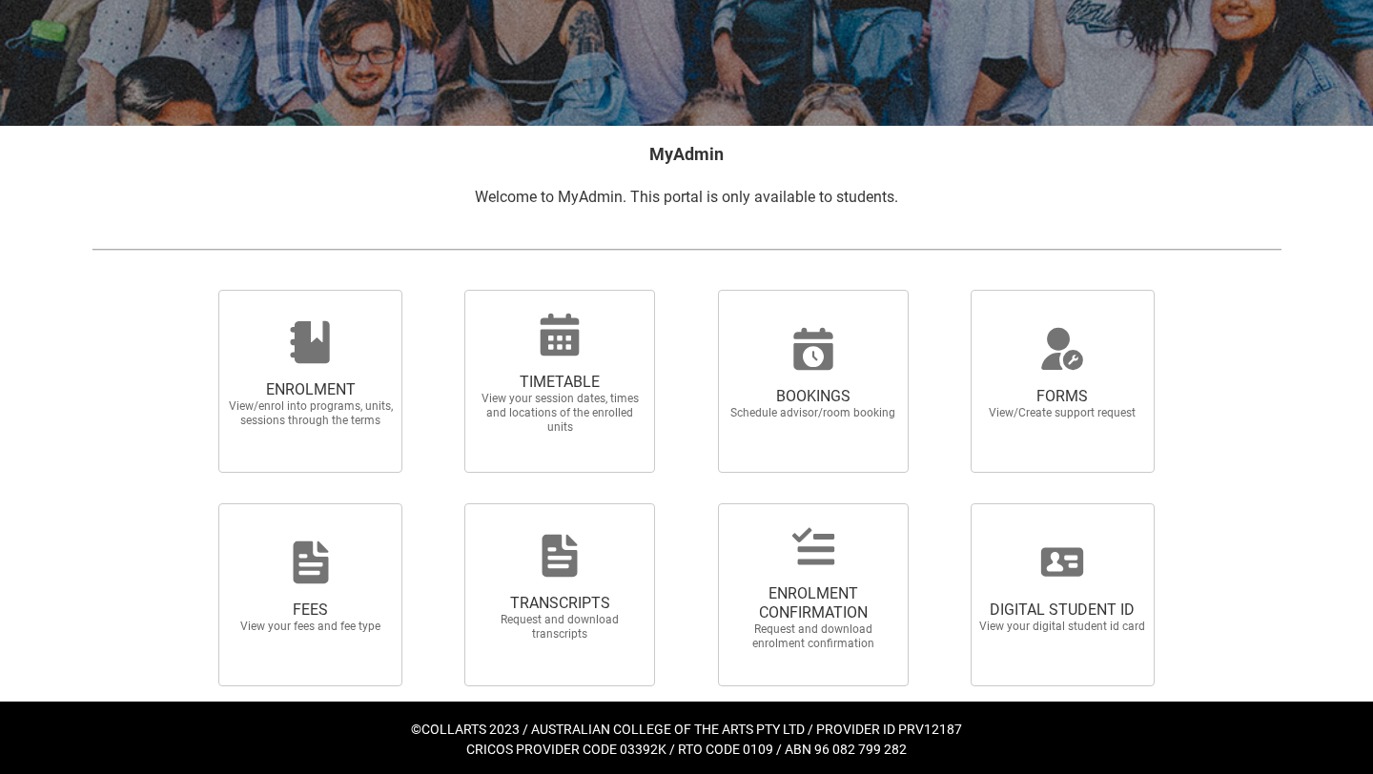
scroll to position [260, 0]
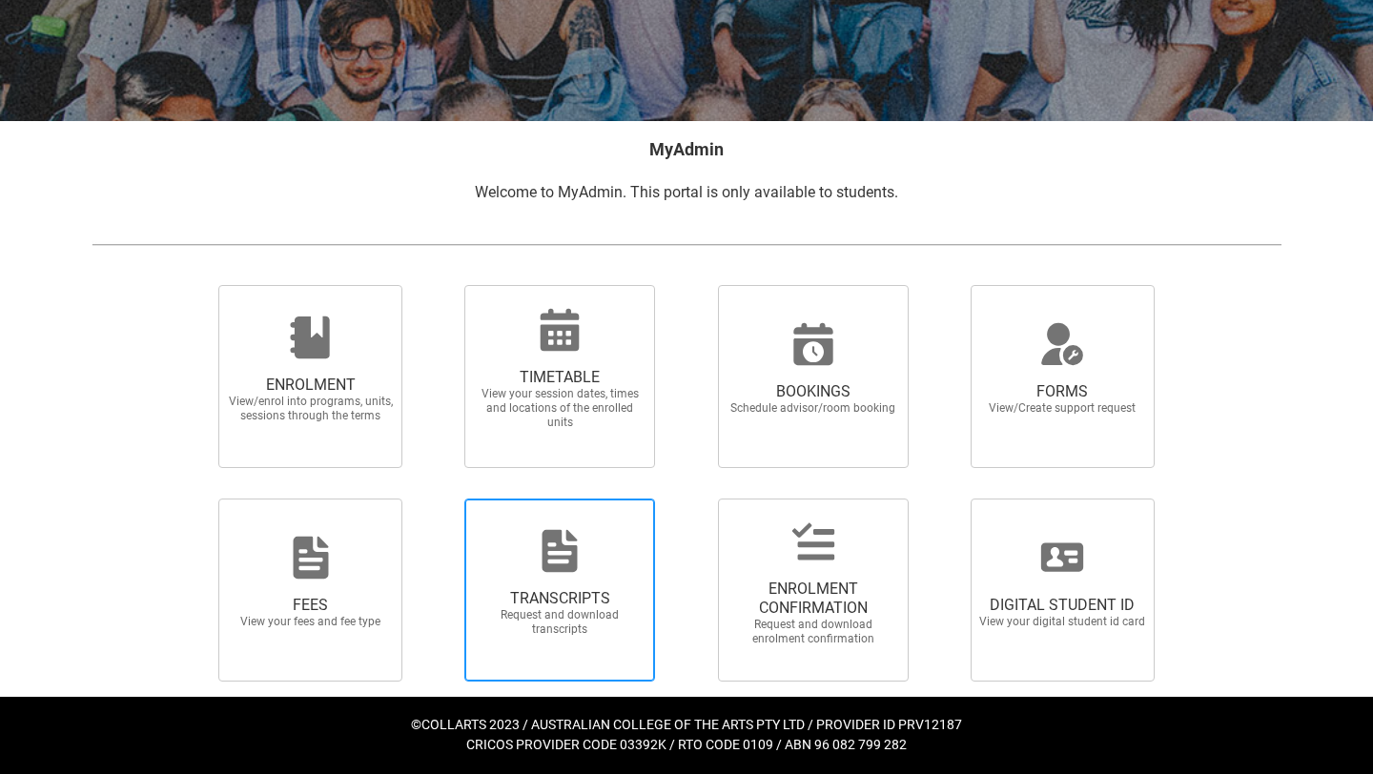
click at [594, 562] on div at bounding box center [559, 551] width 183 height 46
click at [441, 499] on input "TRANSCRIPTS Request and download transcripts" at bounding box center [440, 498] width 1 height 1
radio input "true"
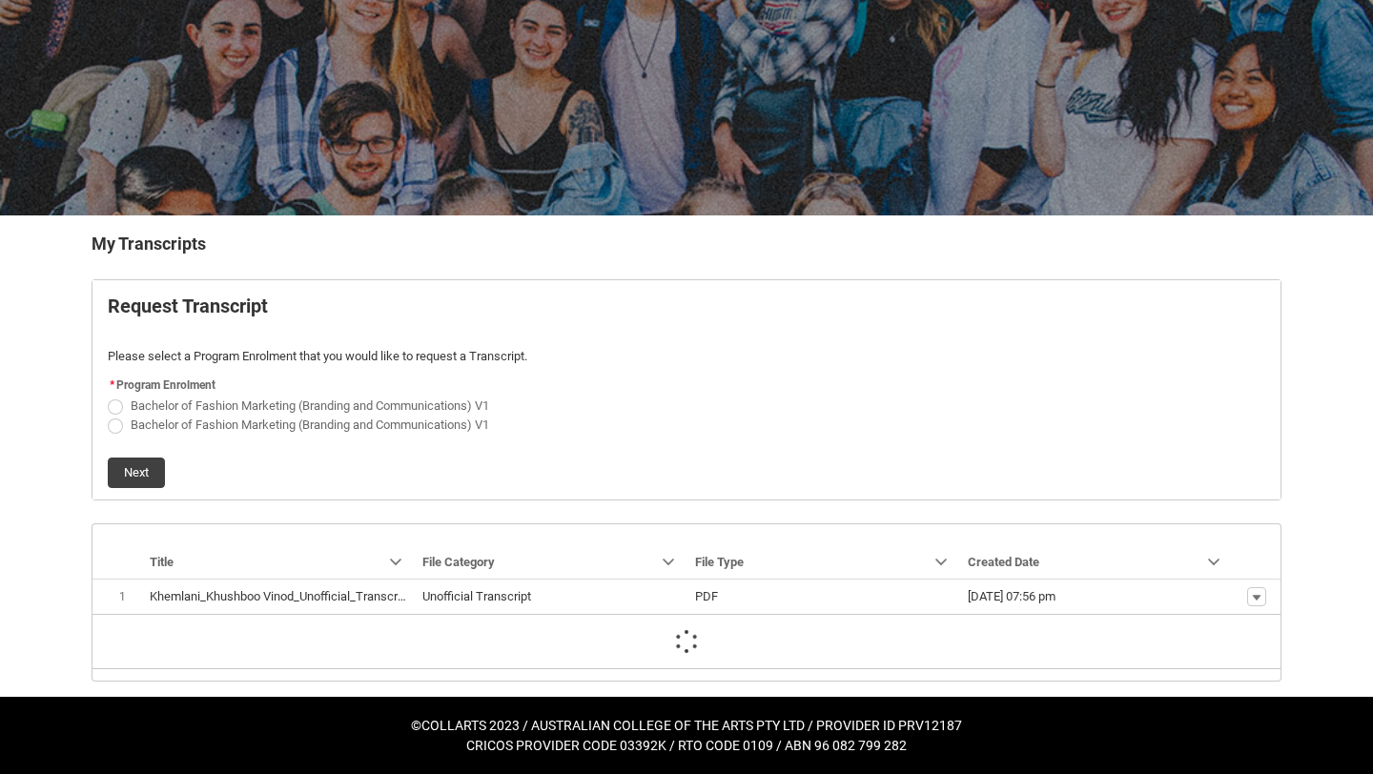
scroll to position [112, 0]
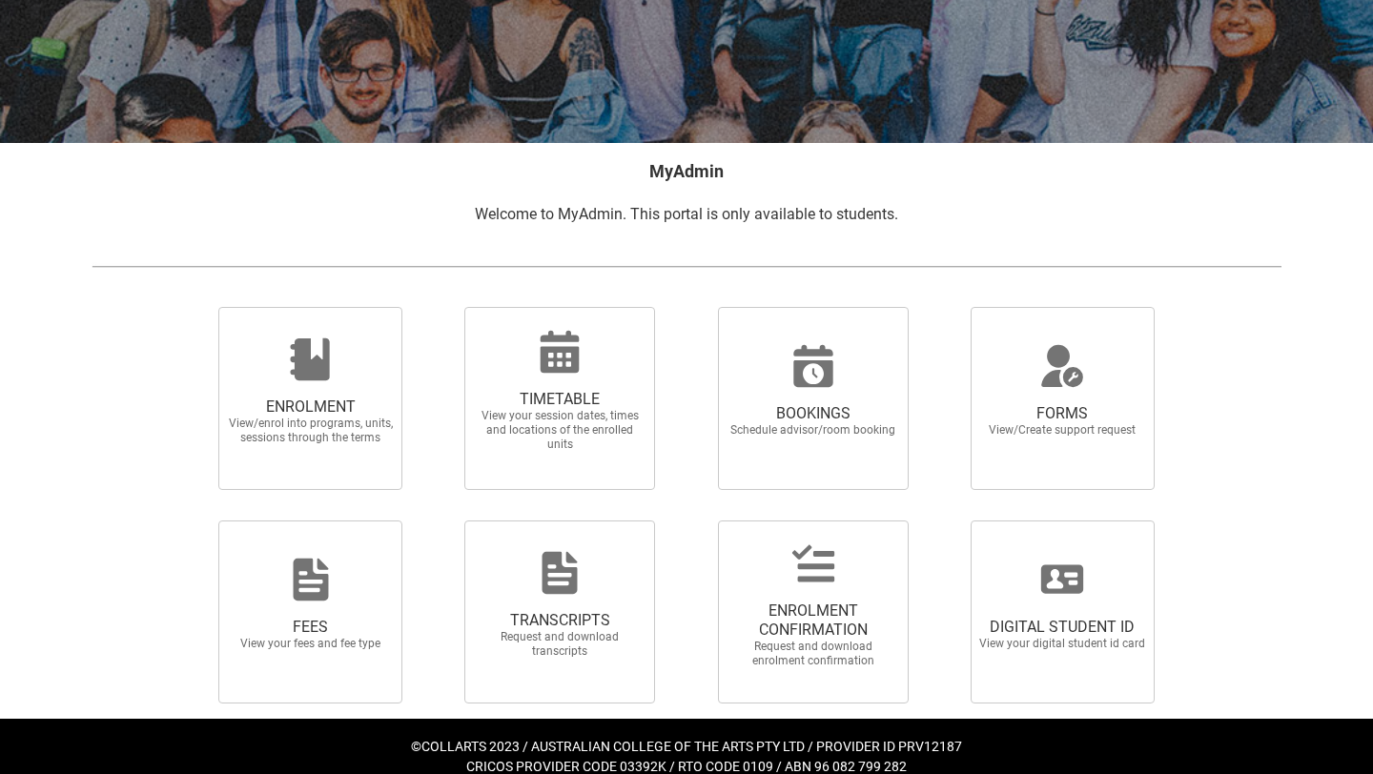
scroll to position [239, 0]
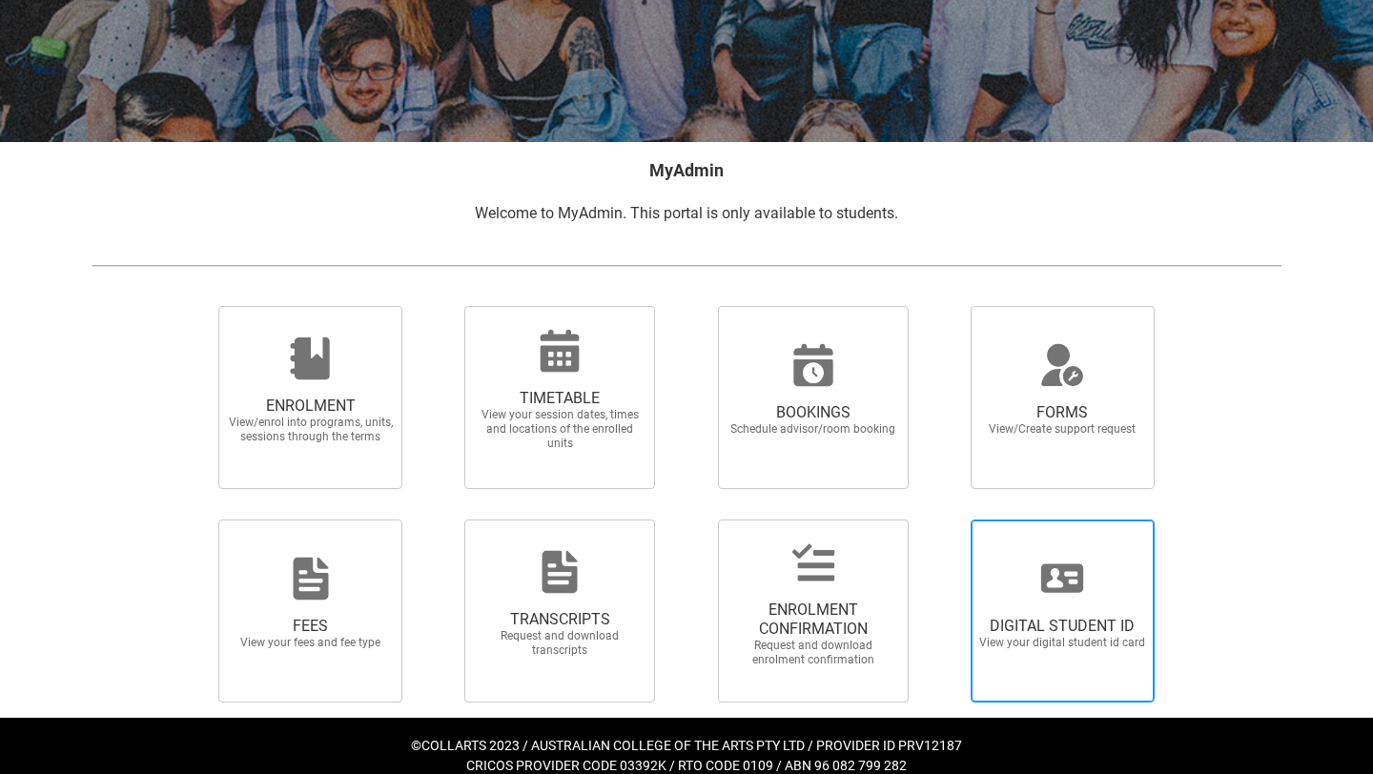
click at [1042, 599] on icon at bounding box center [1062, 579] width 46 height 46
click at [948, 520] on input "DIGITAL STUDENT ID View your digital student id card" at bounding box center [947, 519] width 1 height 1
radio input "true"
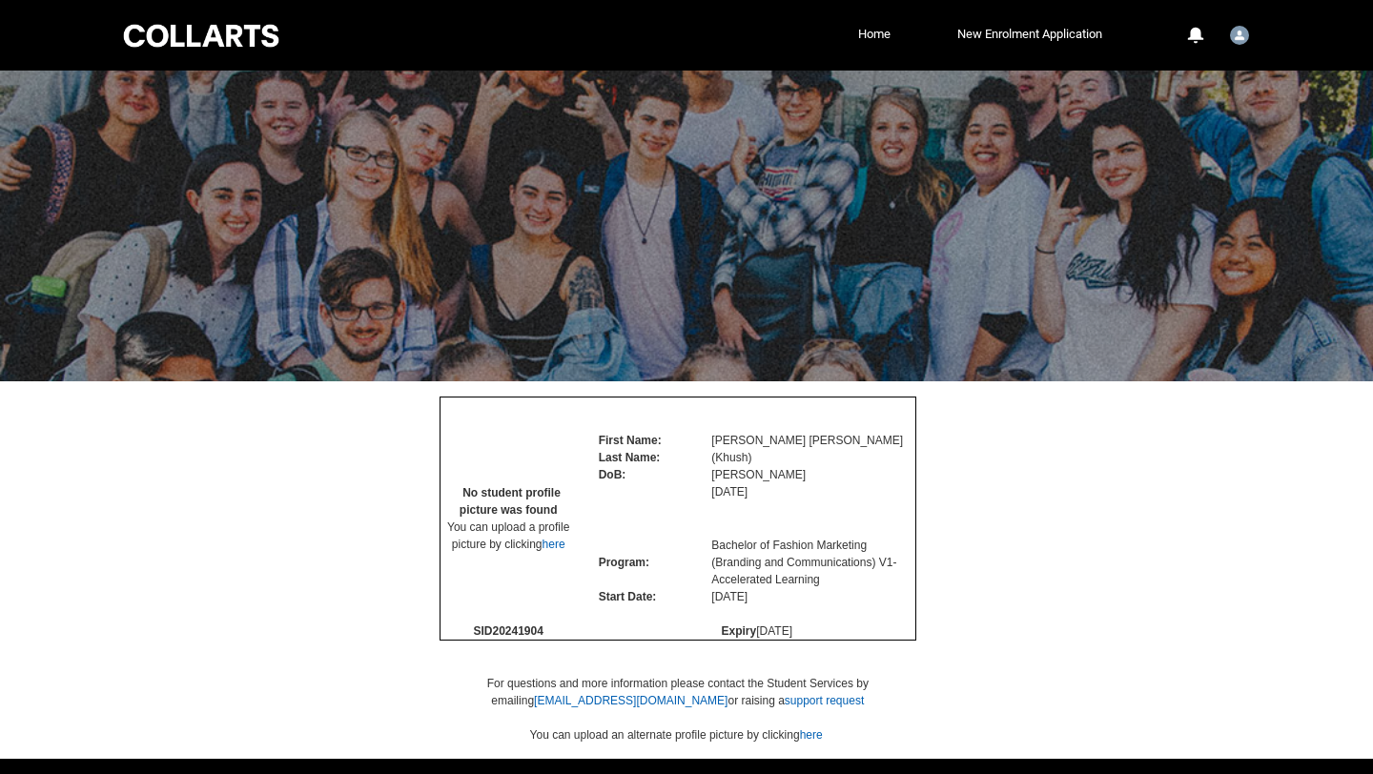
scroll to position [100, 0]
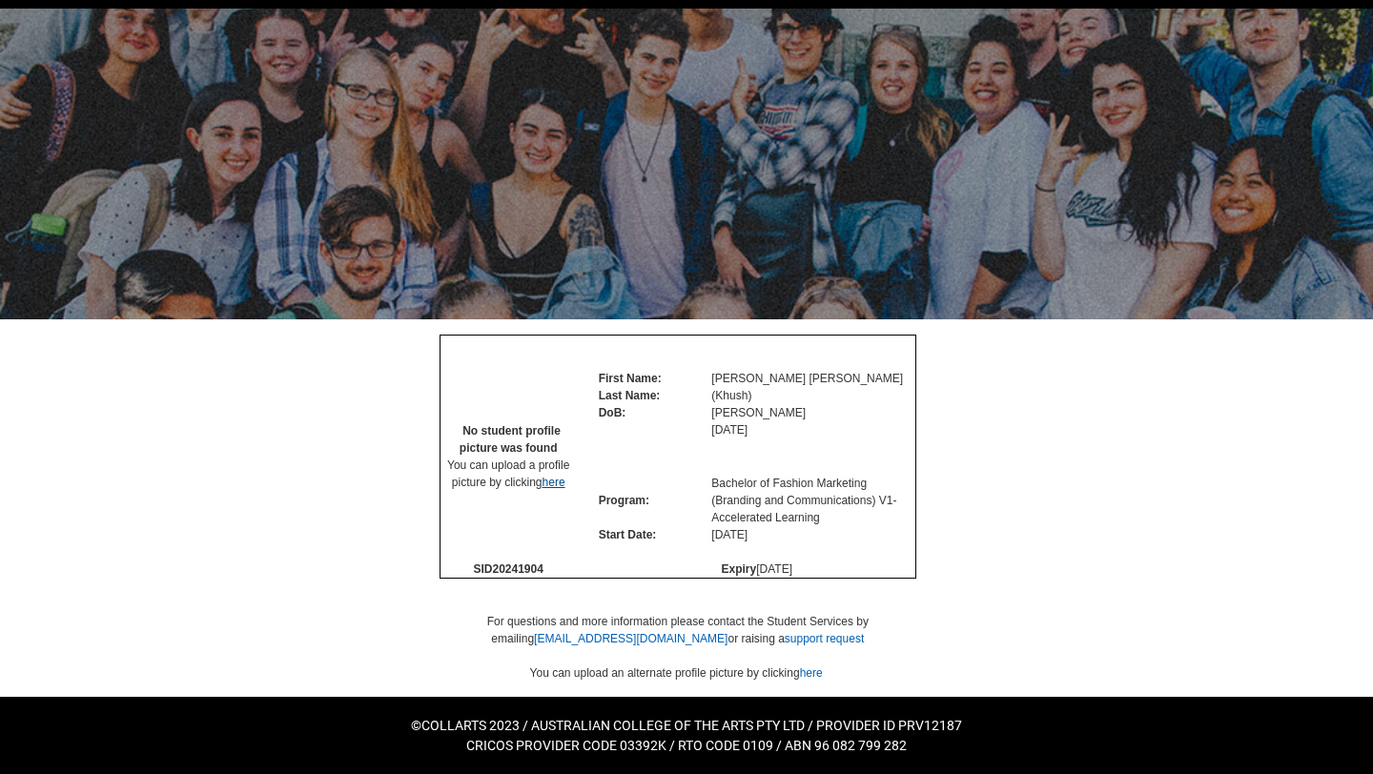
click at [556, 489] on link "here" at bounding box center [554, 482] width 23 height 13
